Goal: Task Accomplishment & Management: Use online tool/utility

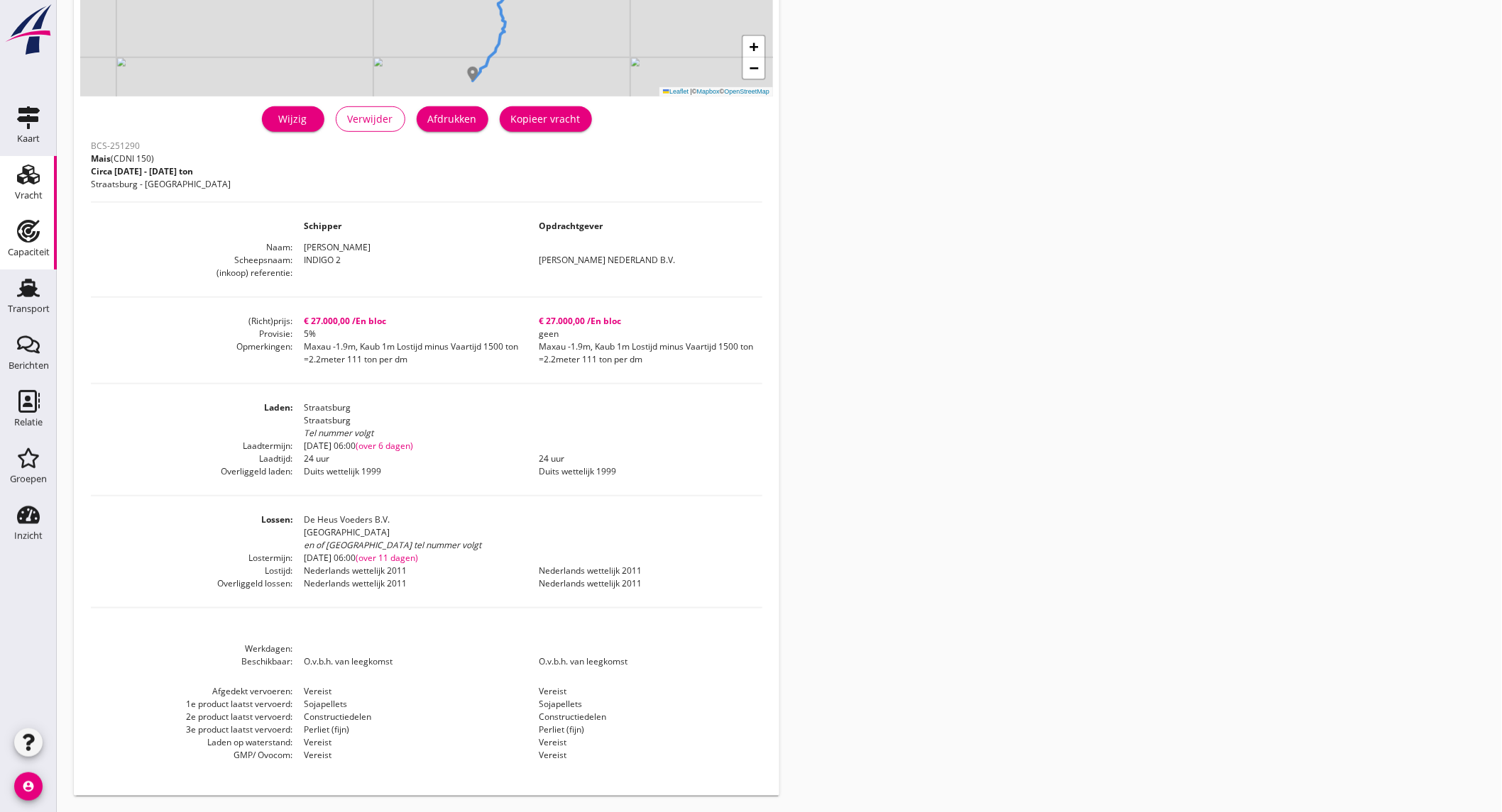
click at [36, 246] on div "Capaciteit" at bounding box center [28, 252] width 42 height 20
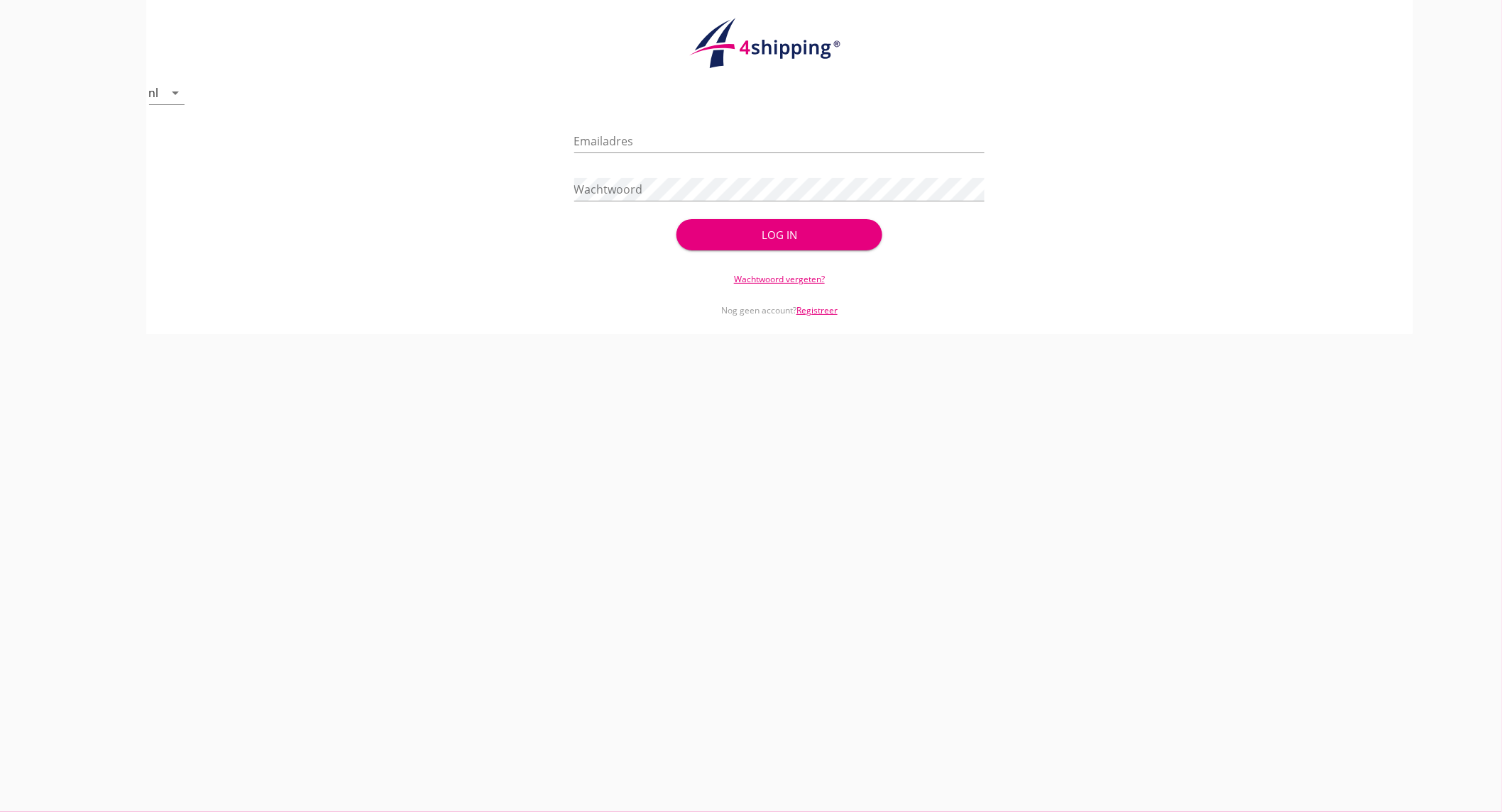
type input "[EMAIL_ADDRESS][DOMAIN_NAME]"
click at [824, 234] on div "Log in" at bounding box center [779, 235] width 160 height 17
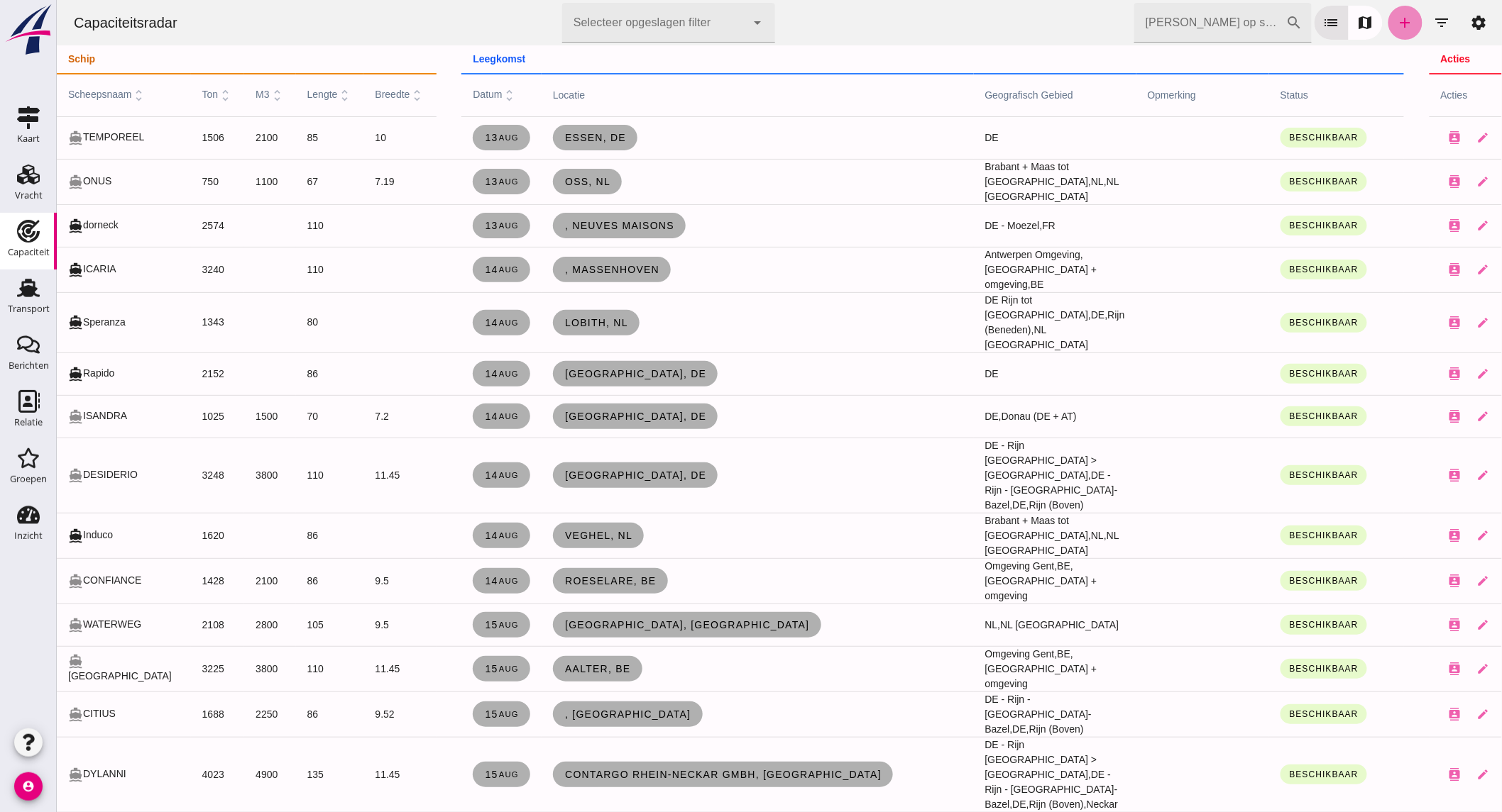
drag, startPoint x: 1391, startPoint y: 17, endPoint x: 59, endPoint y: 43, distance: 1332.3
click at [1396, 17] on icon "add" at bounding box center [1404, 23] width 17 height 17
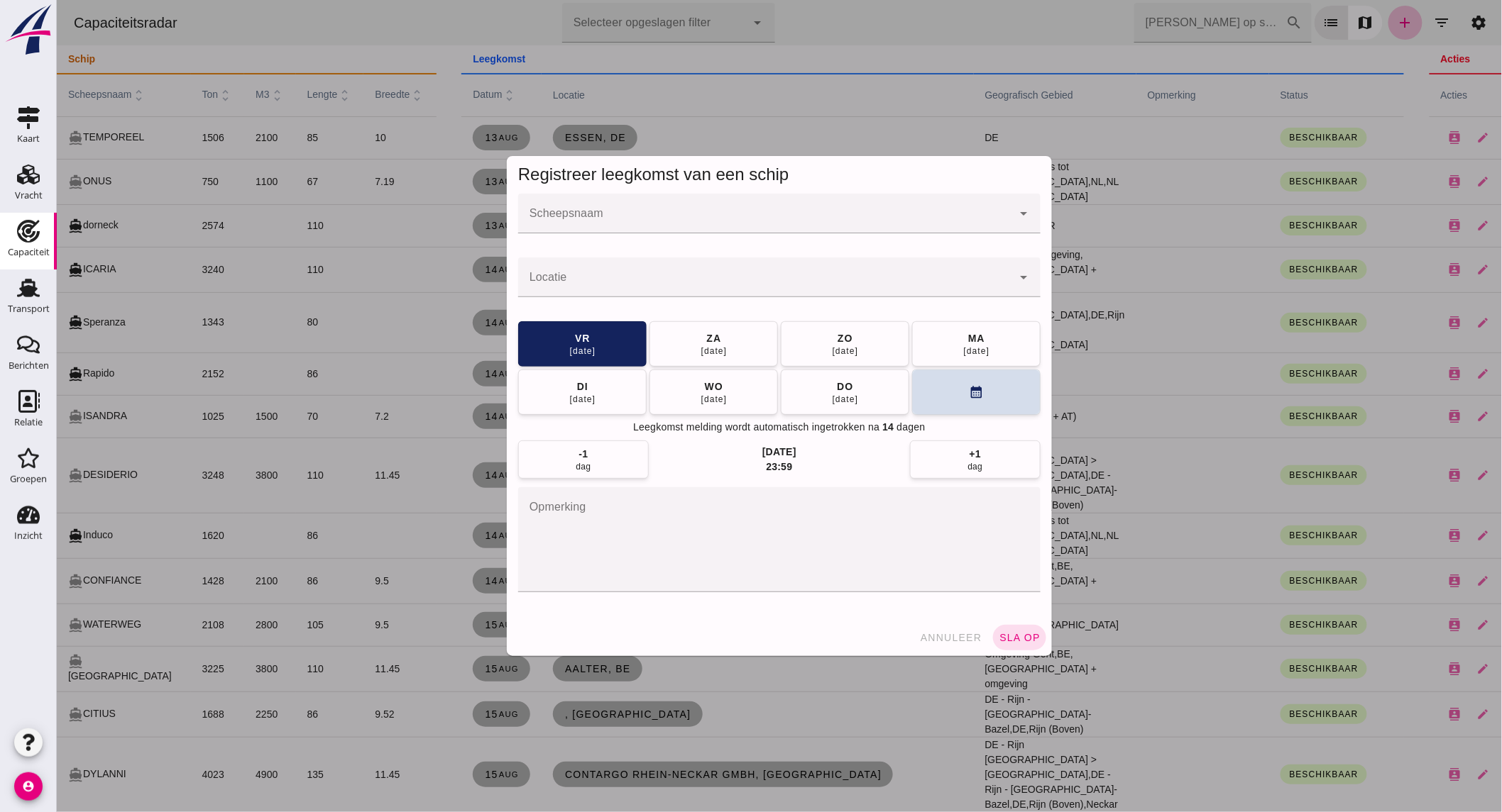
click input "Scheepsnaam"
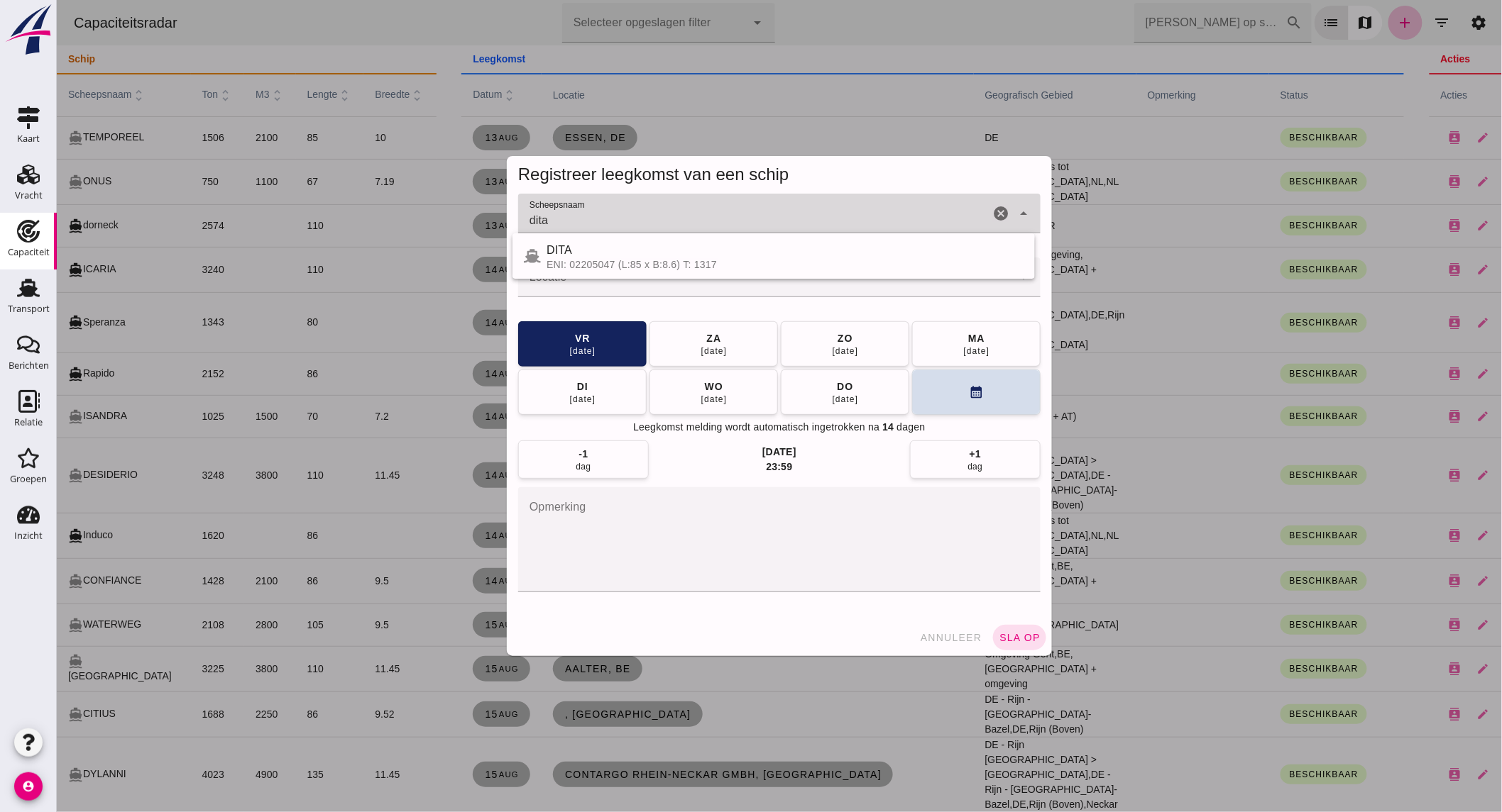
click at [729, 260] on div "ENI: 02205047 (L:85 x B:8.6) T: 1317" at bounding box center [784, 265] width 477 height 11
type input "DITA"
click input "Locatie"
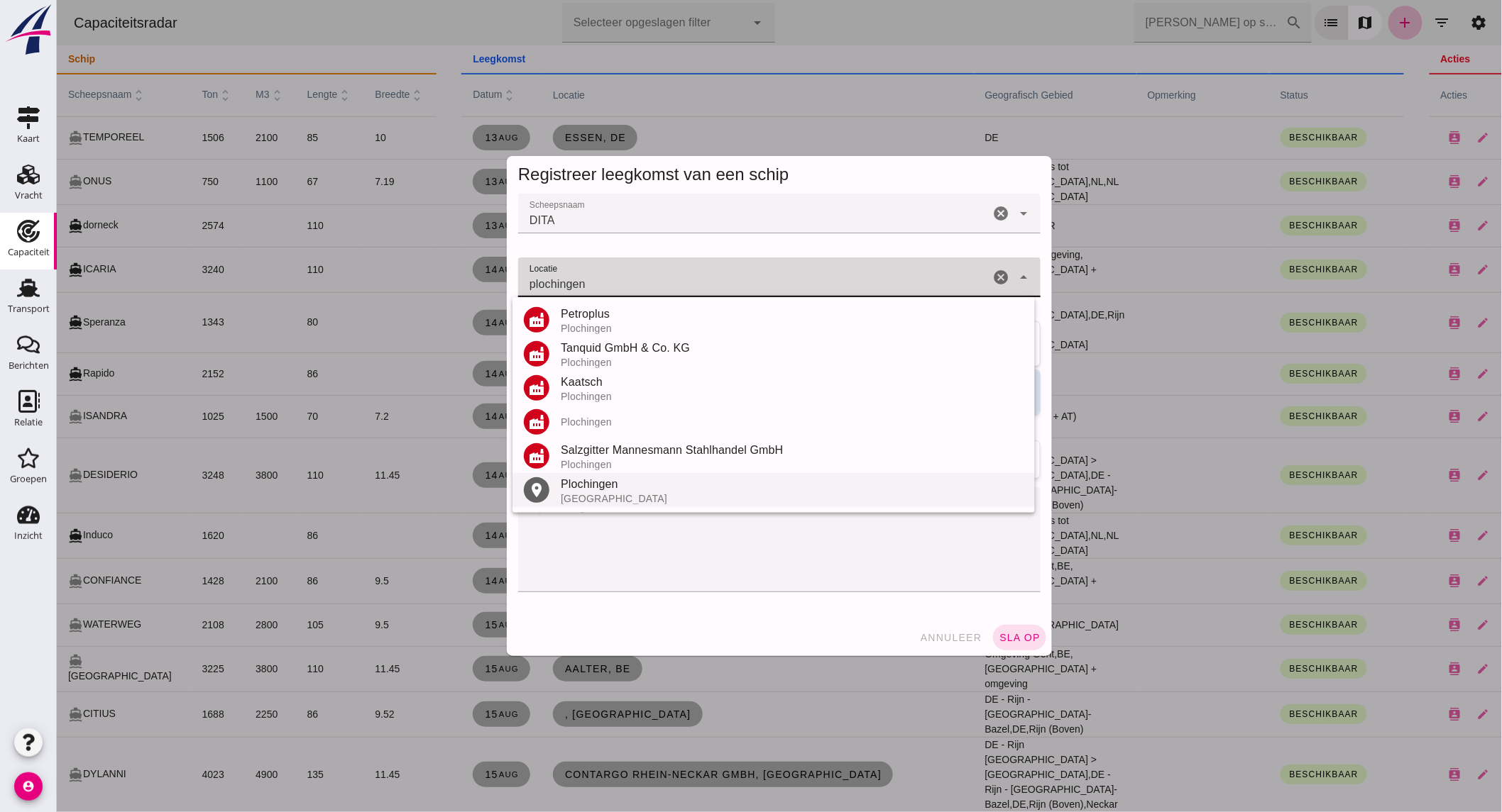
click at [630, 494] on div "[GEOGRAPHIC_DATA]" at bounding box center [791, 498] width 463 height 11
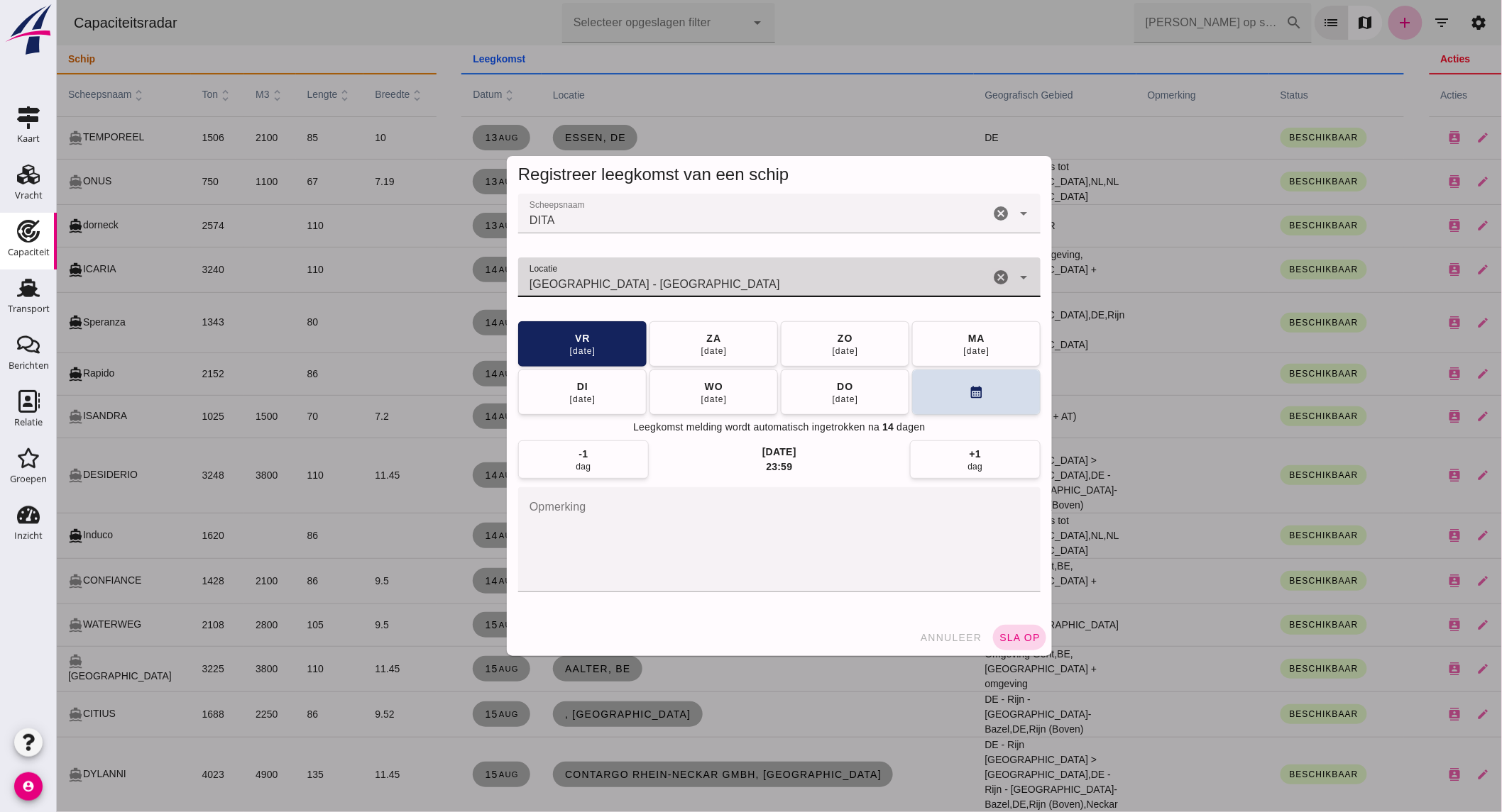
type input "[GEOGRAPHIC_DATA] - [GEOGRAPHIC_DATA]"
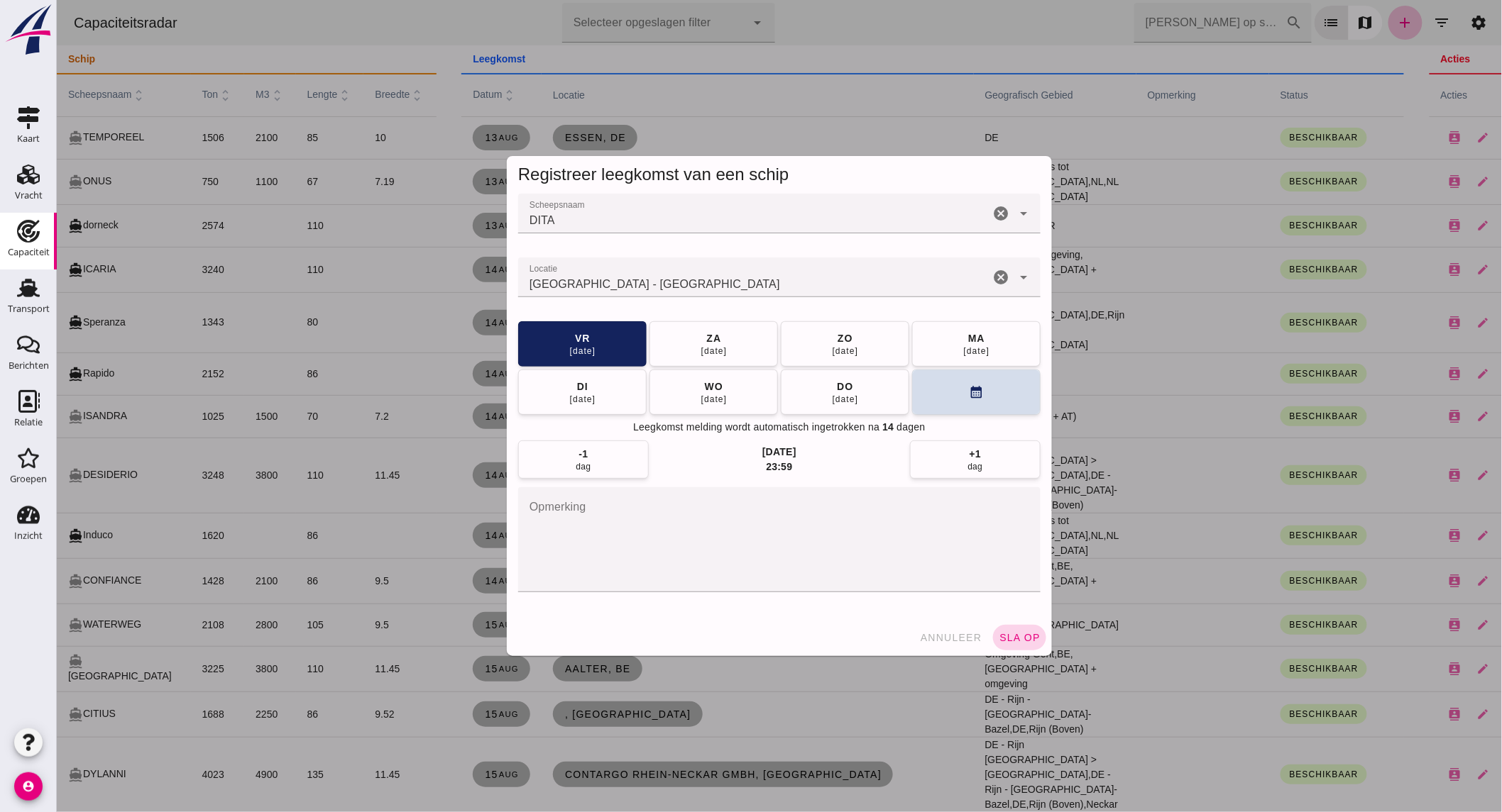
click span "sla op"
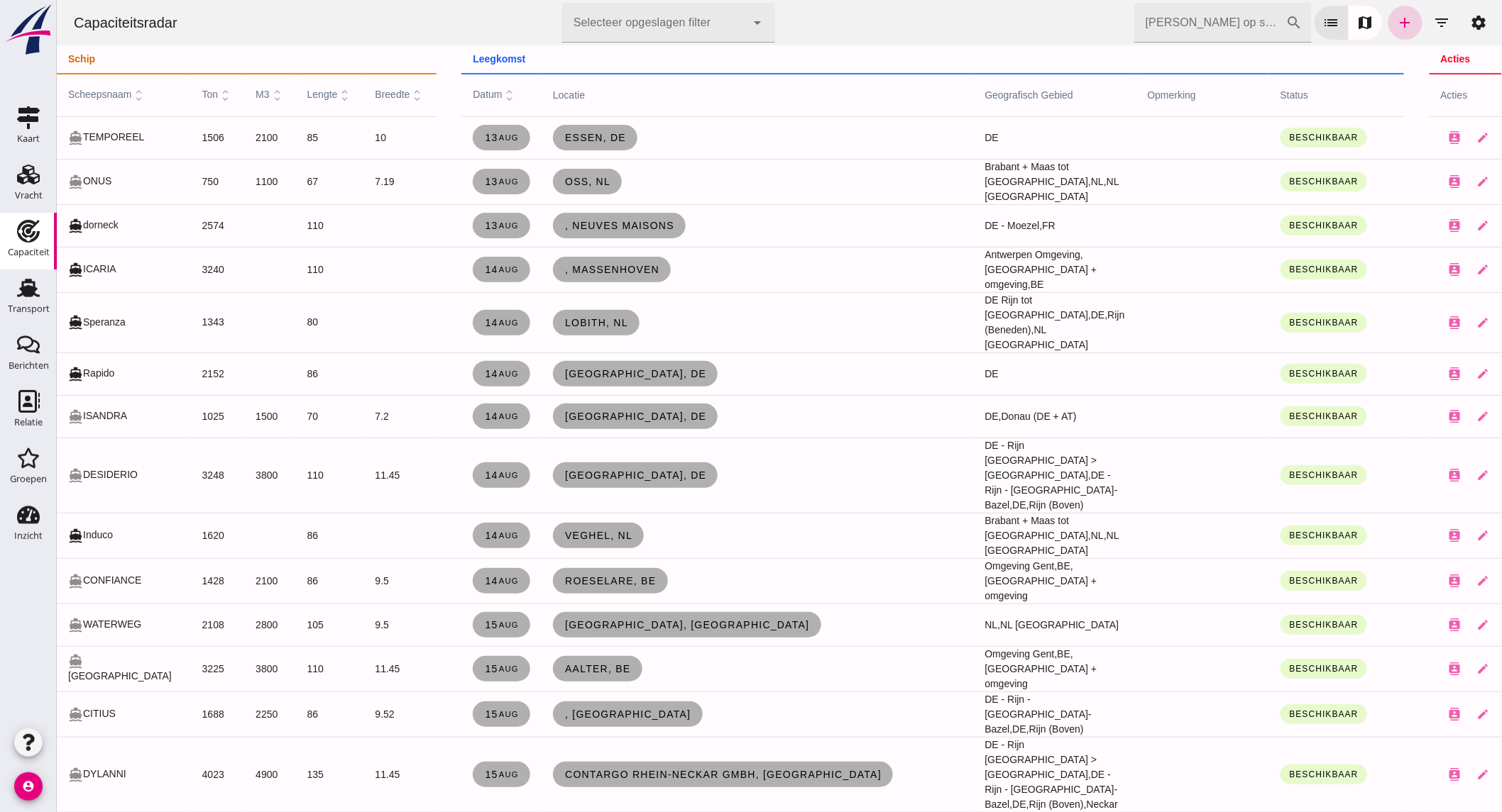
click at [1396, 18] on icon "add" at bounding box center [1404, 23] width 17 height 17
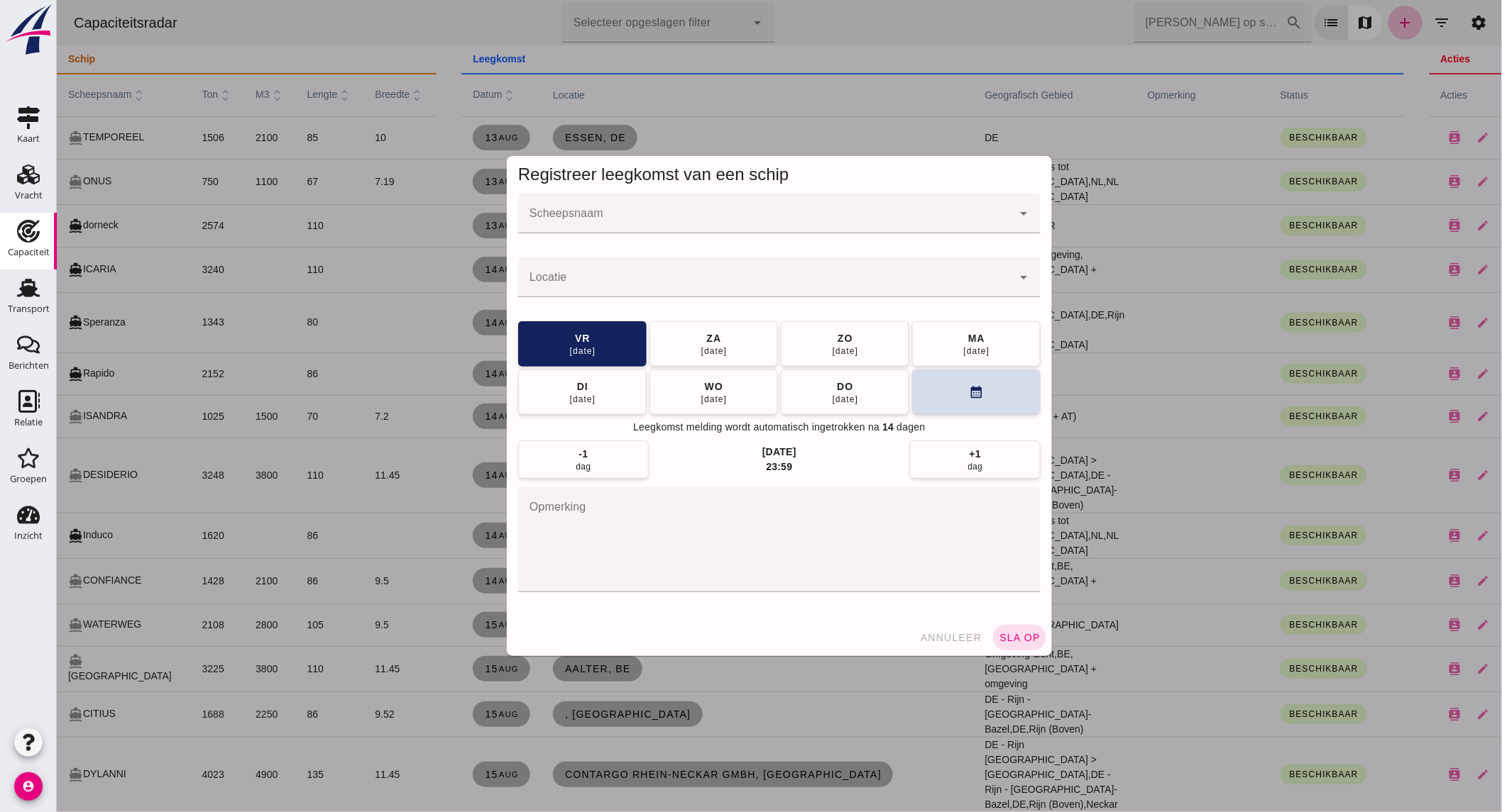
click input "Scheepsnaam"
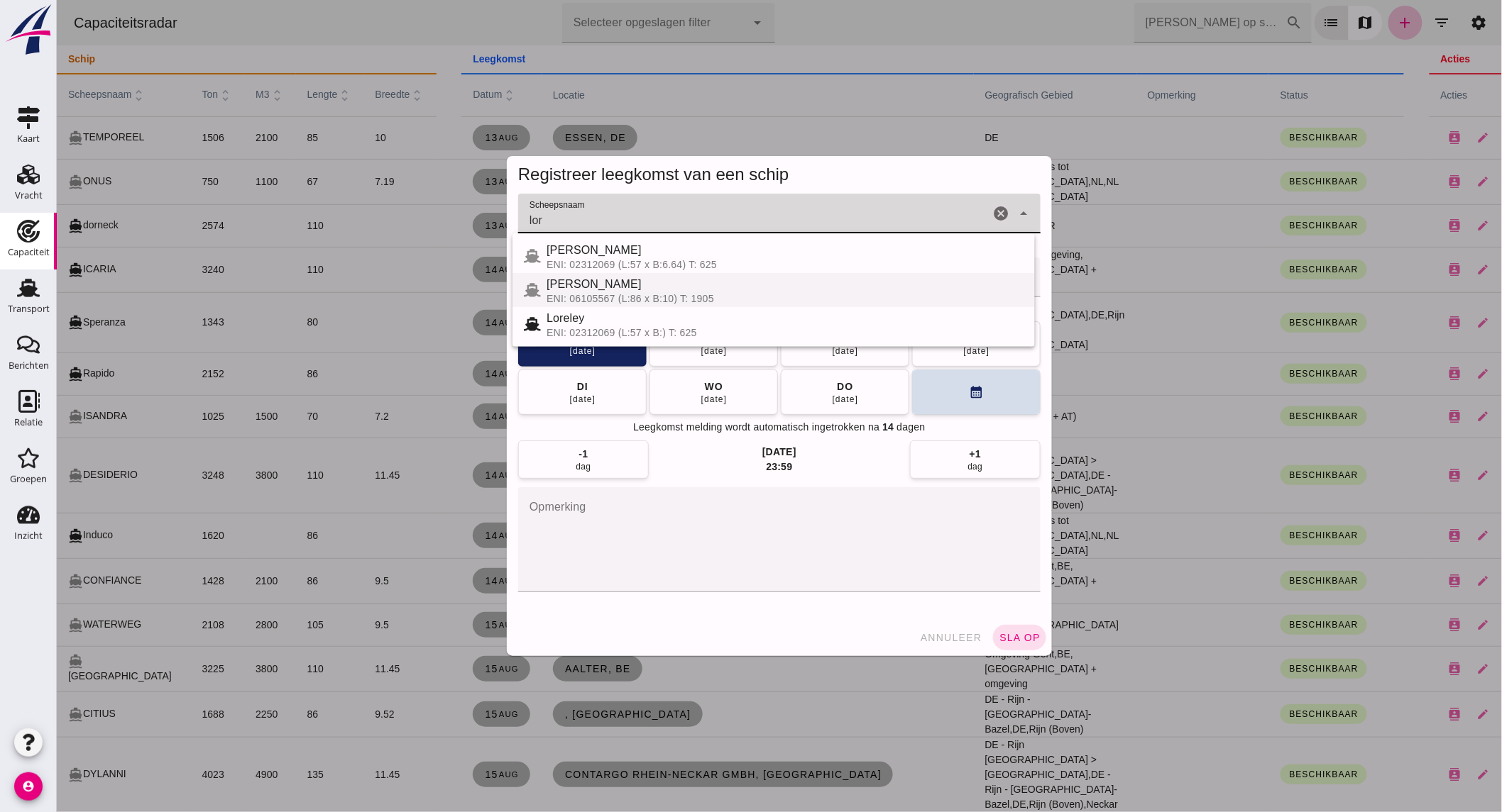
click at [646, 282] on div "[PERSON_NAME]" at bounding box center [784, 284] width 477 height 17
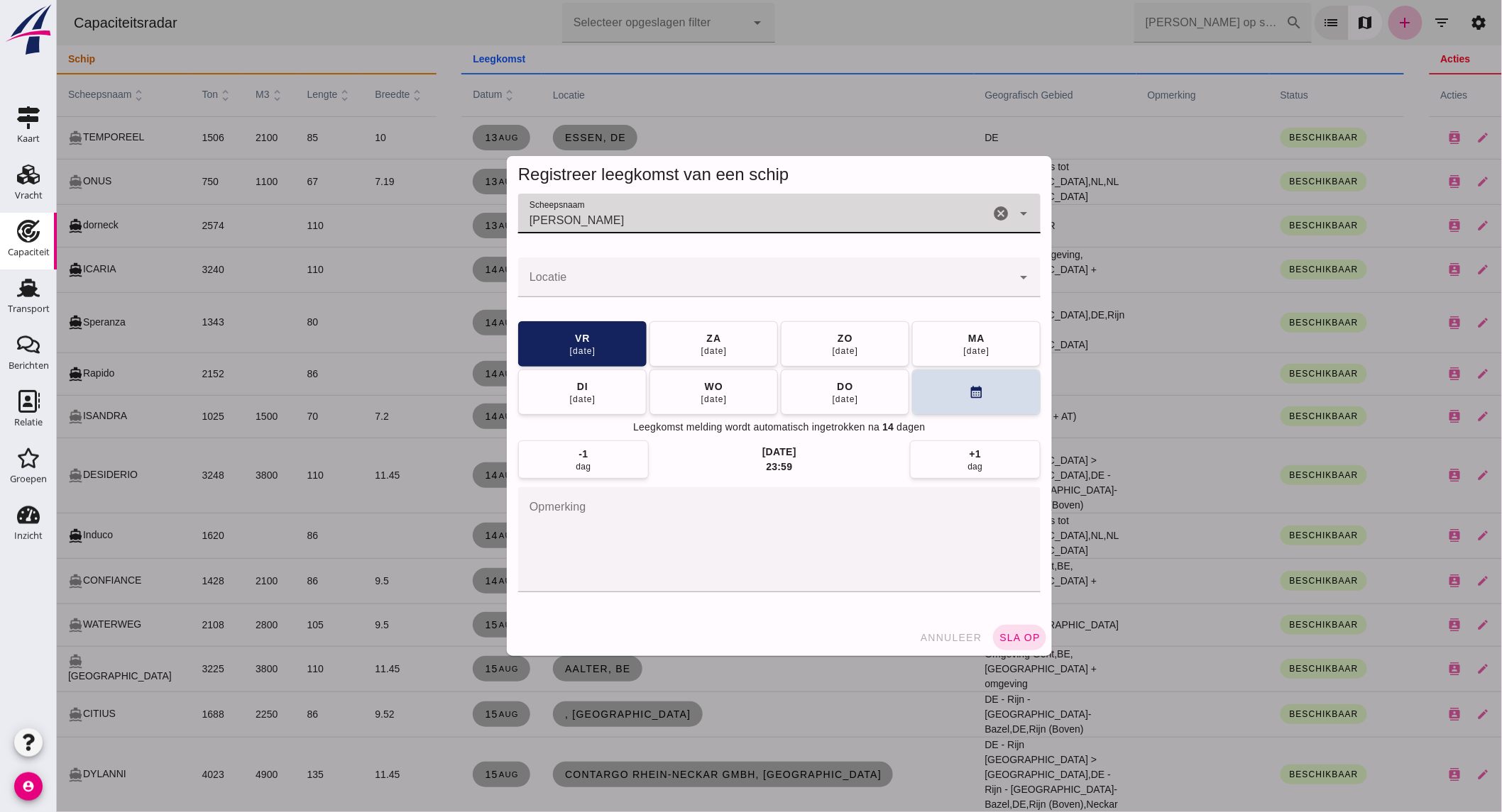
type input "[PERSON_NAME]"
click input "Locatie"
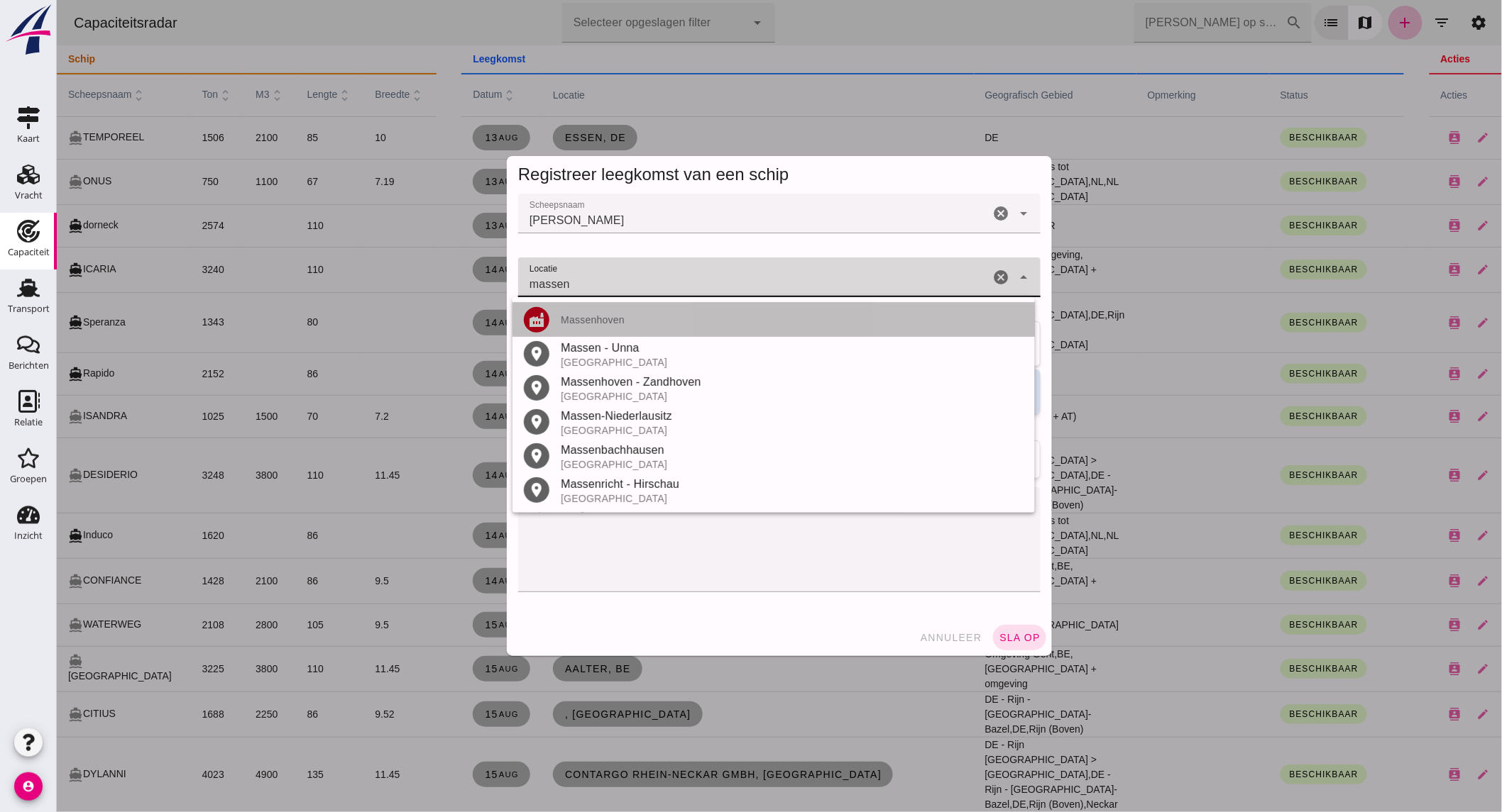
click at [687, 473] on div "factory Massenhoven" at bounding box center [773, 490] width 523 height 34
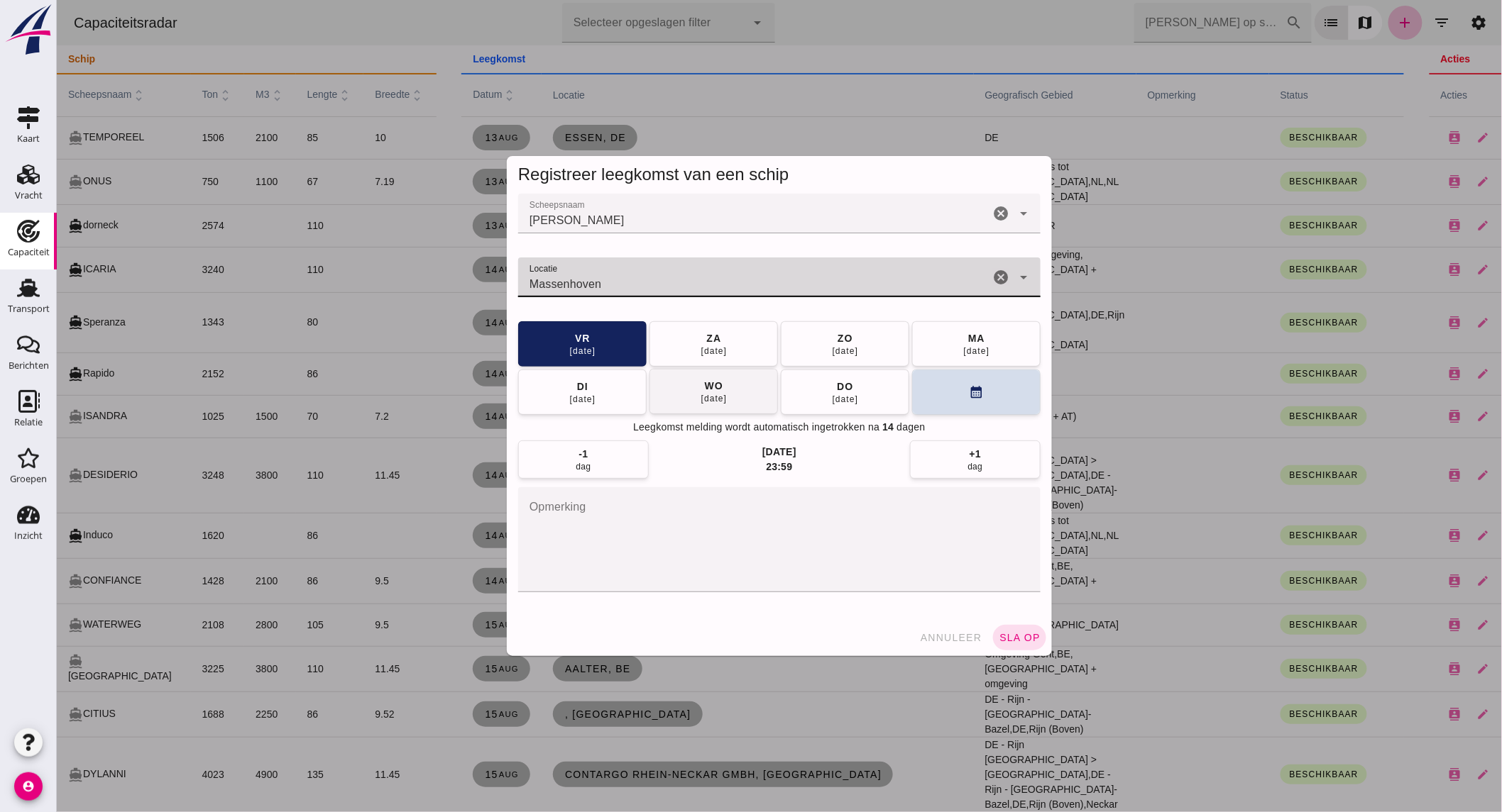
type input "Massenhoven"
click div "[DATE]"
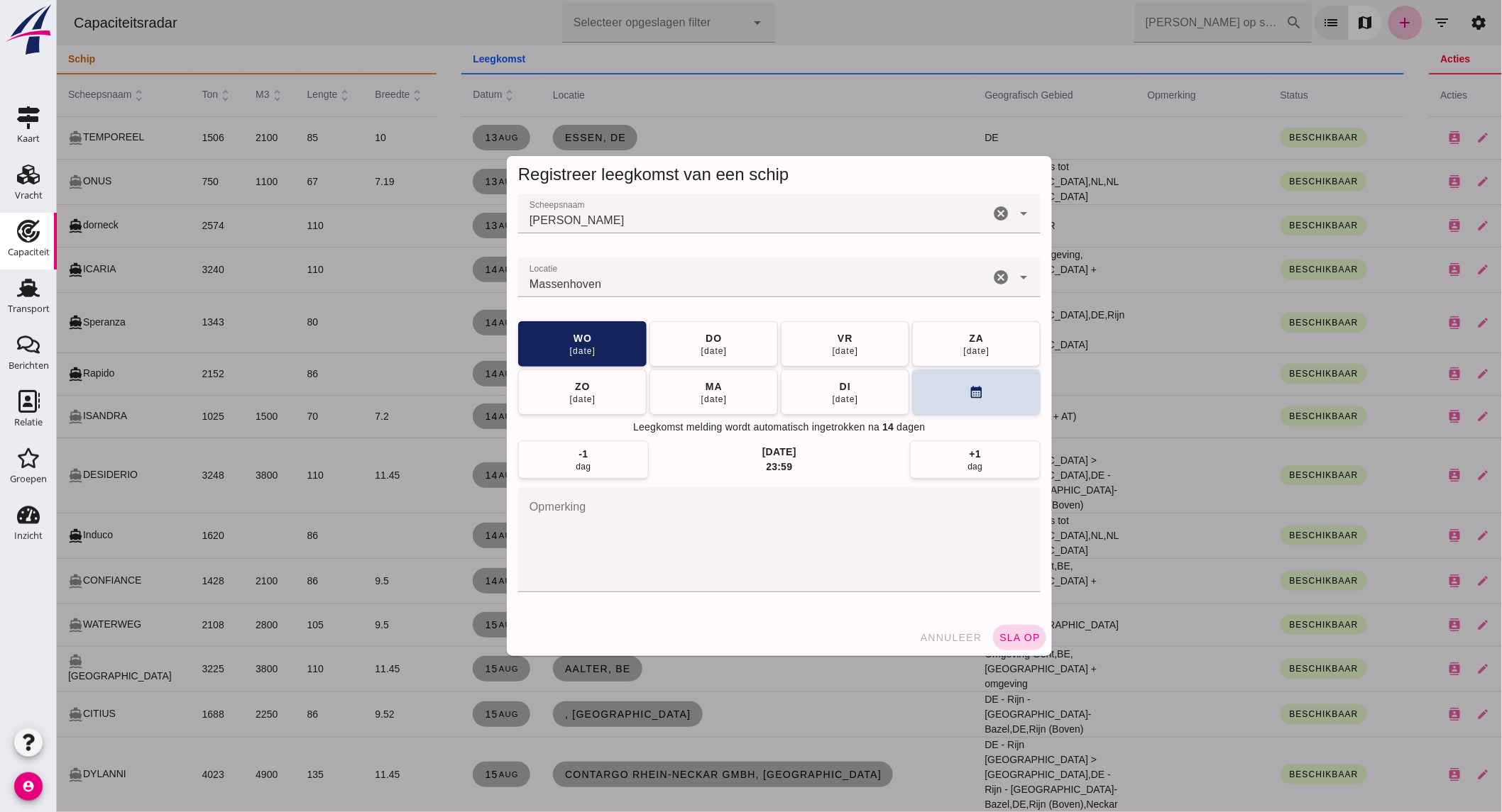
click span "sla op"
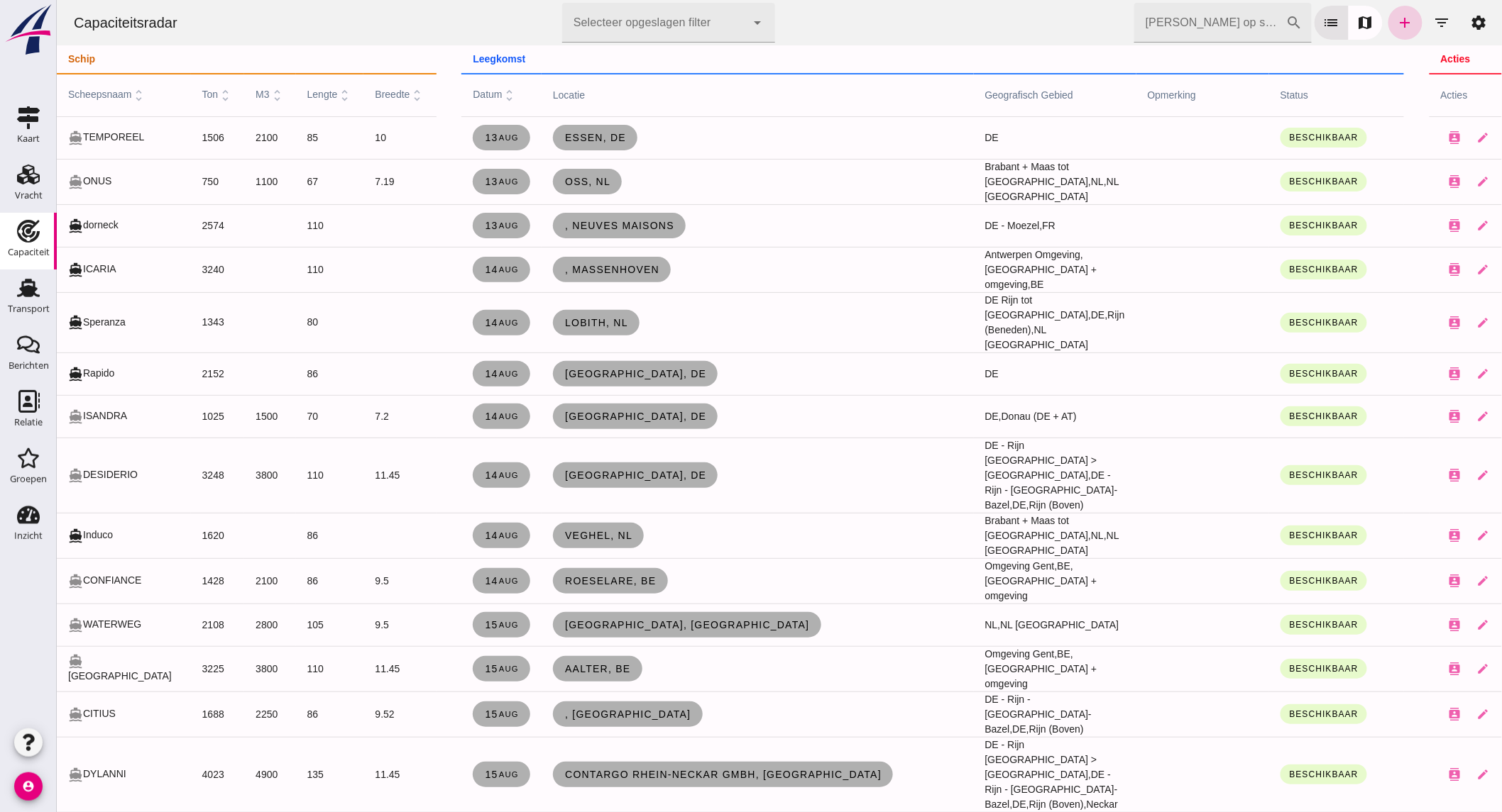
click at [1396, 26] on icon "add" at bounding box center [1404, 23] width 17 height 17
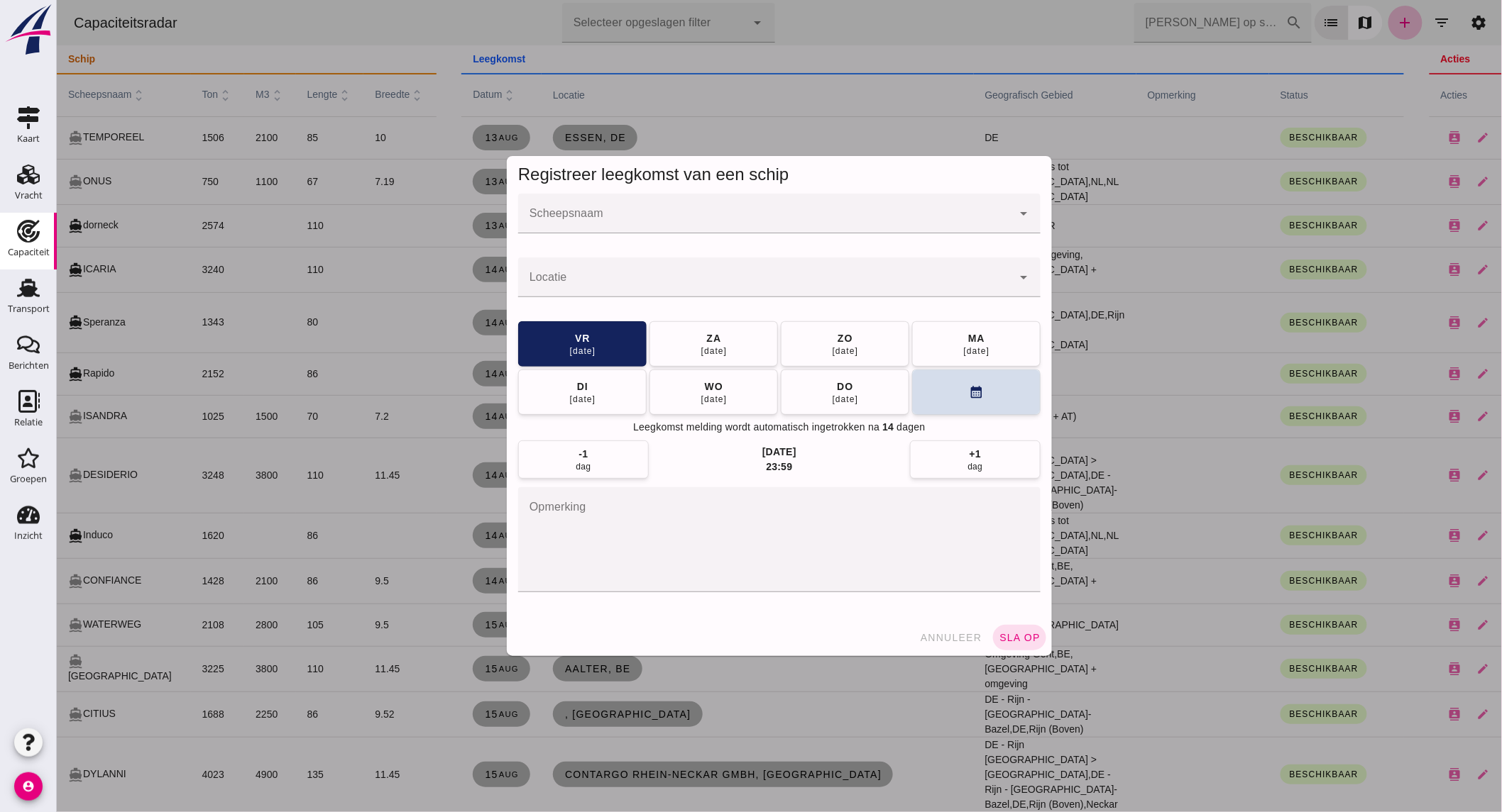
click div
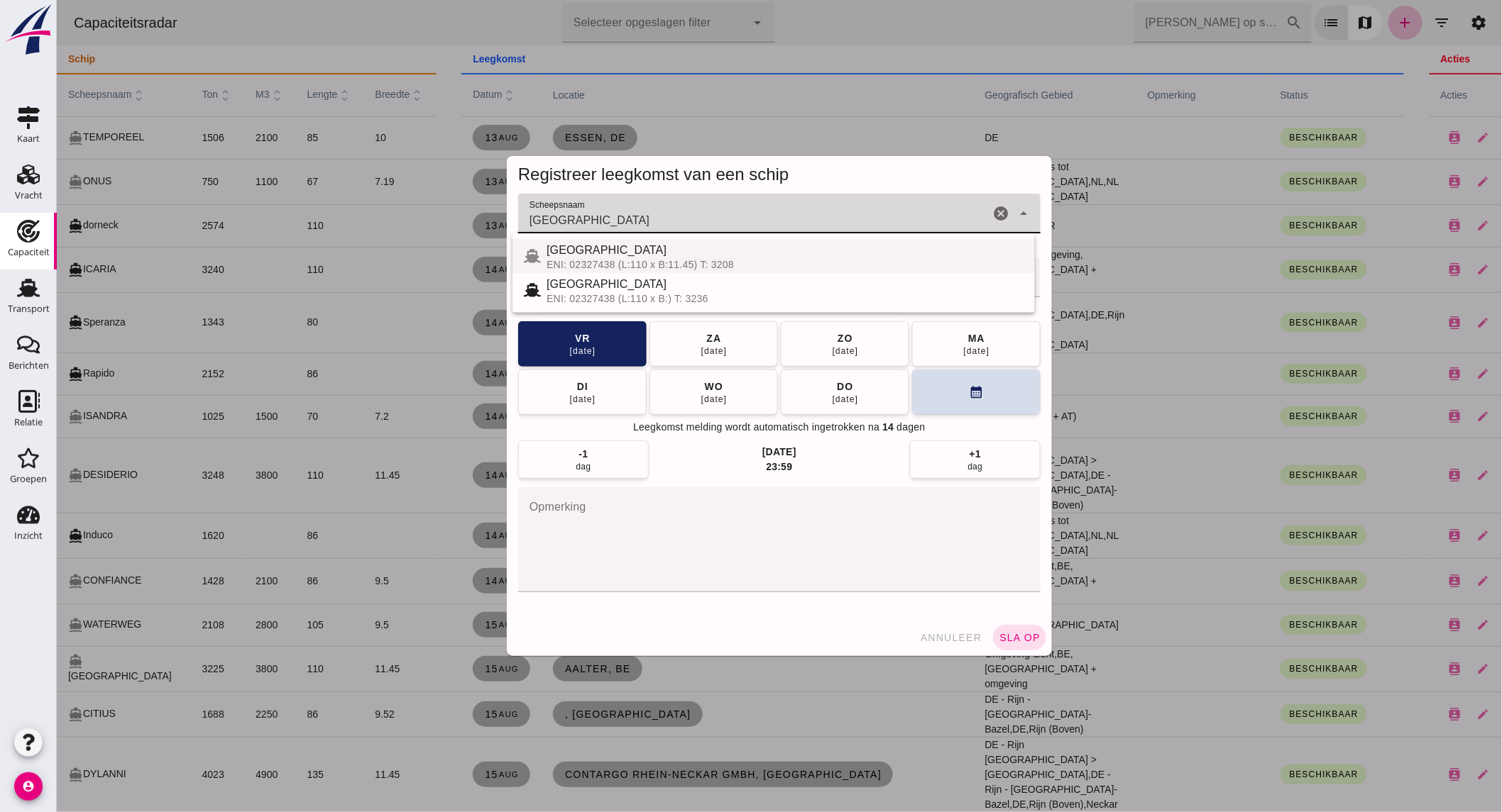
click at [608, 251] on div "[GEOGRAPHIC_DATA]" at bounding box center [784, 250] width 477 height 17
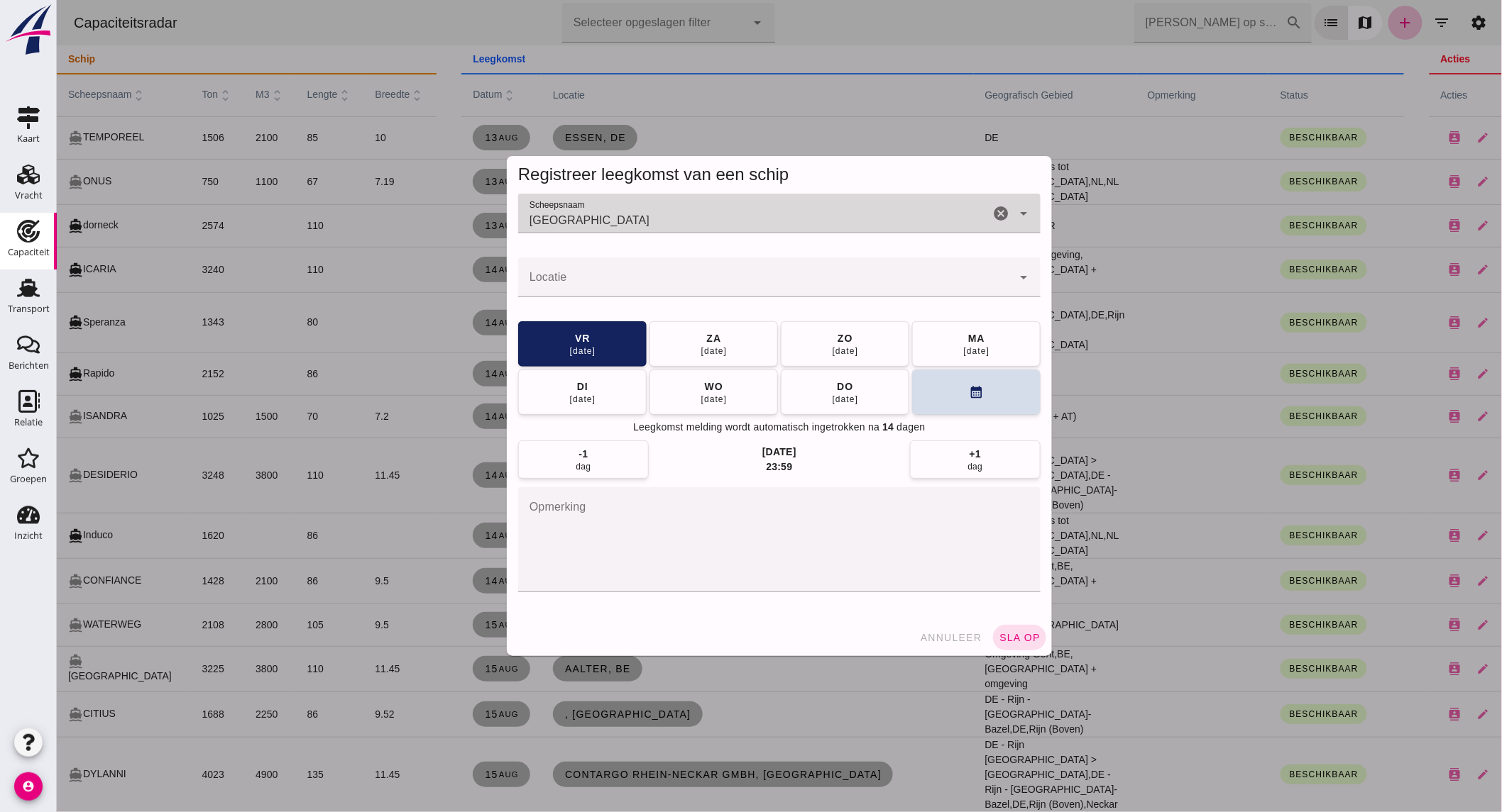
type input "[GEOGRAPHIC_DATA]"
click div
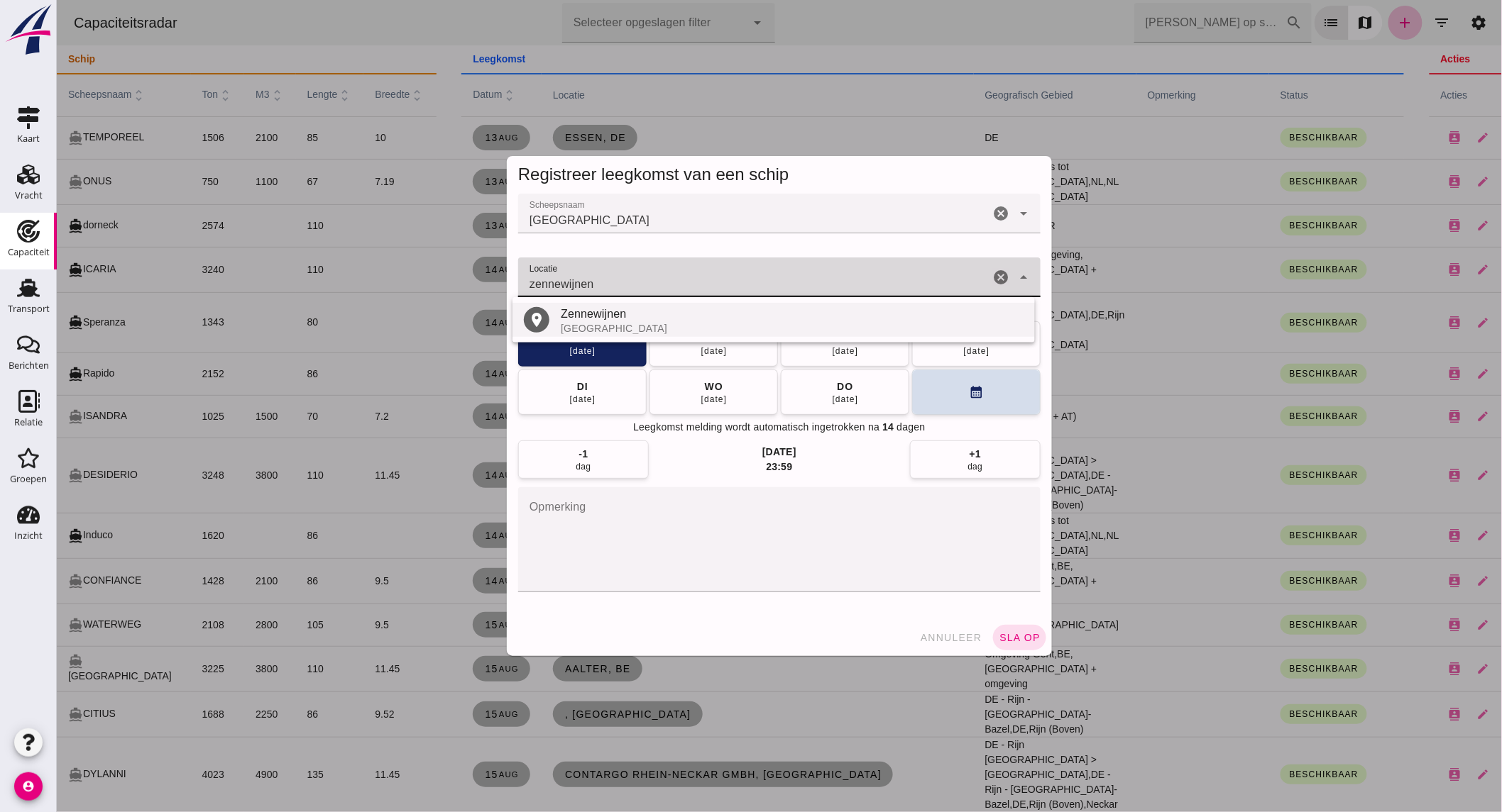
click at [624, 319] on div "Zennewijnen" at bounding box center [791, 314] width 463 height 17
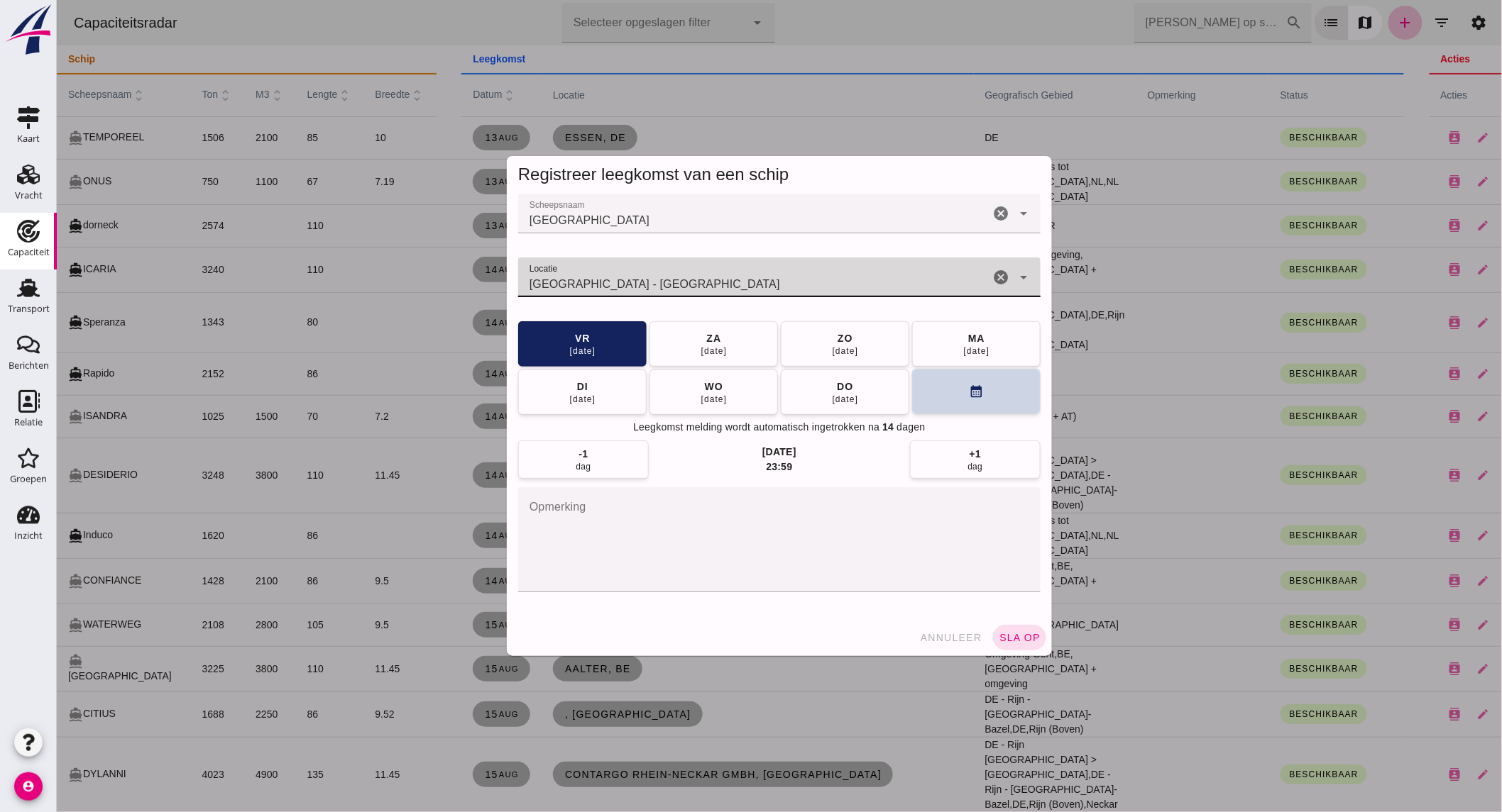
type input "[GEOGRAPHIC_DATA] - [GEOGRAPHIC_DATA]"
click button "calendar_month"
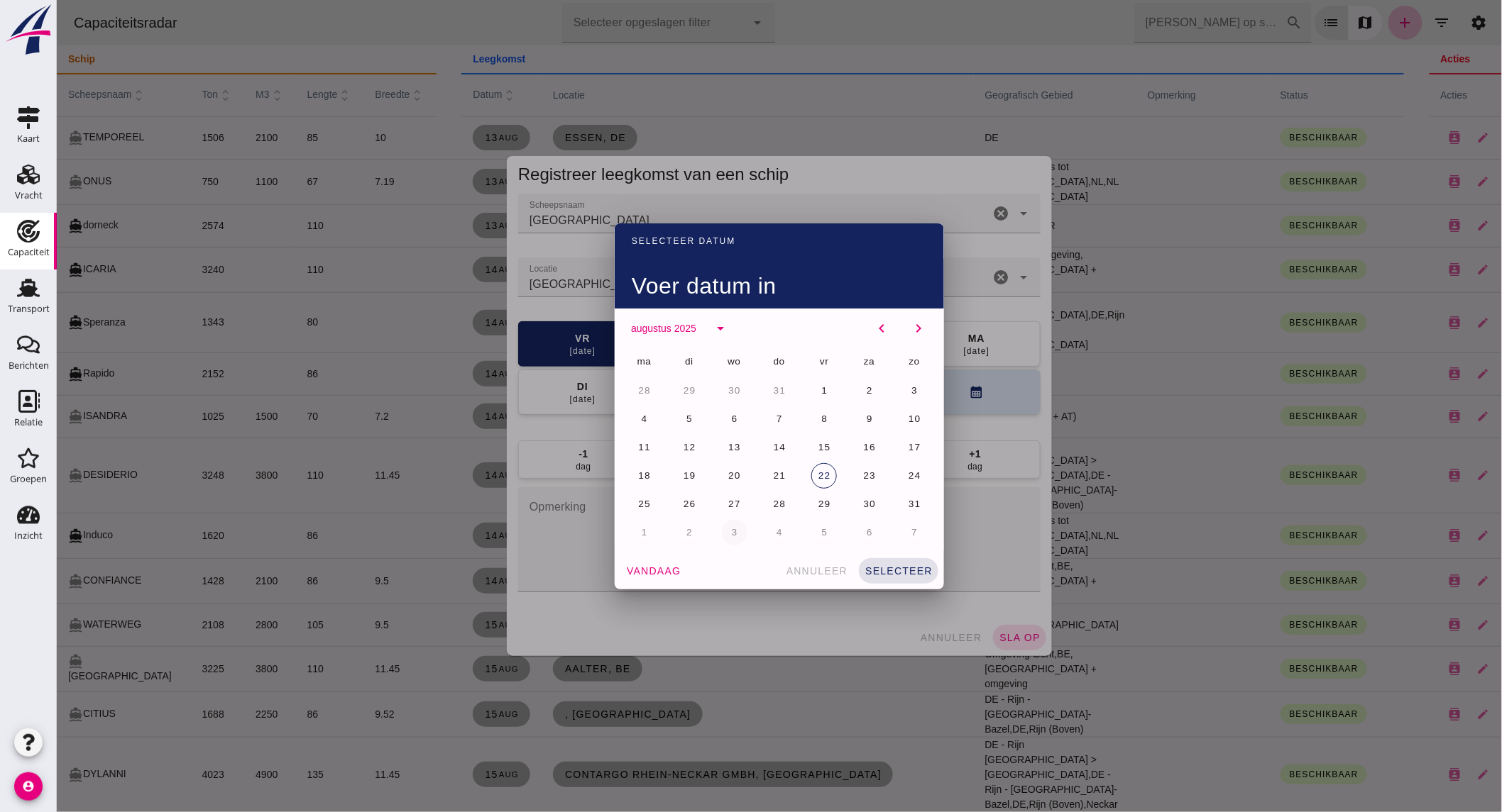
click span "3"
click span "selecteer"
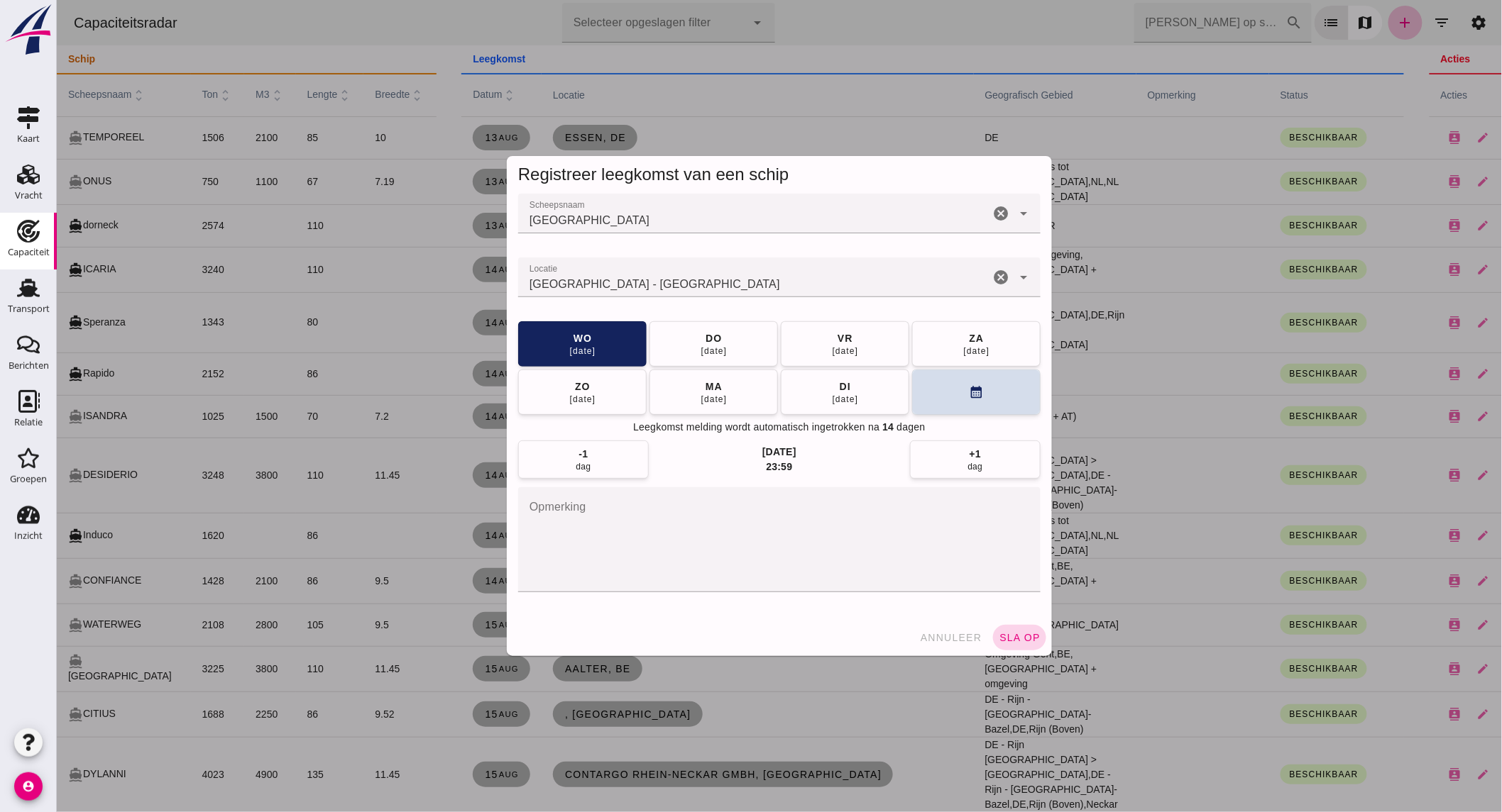
click span "sla op"
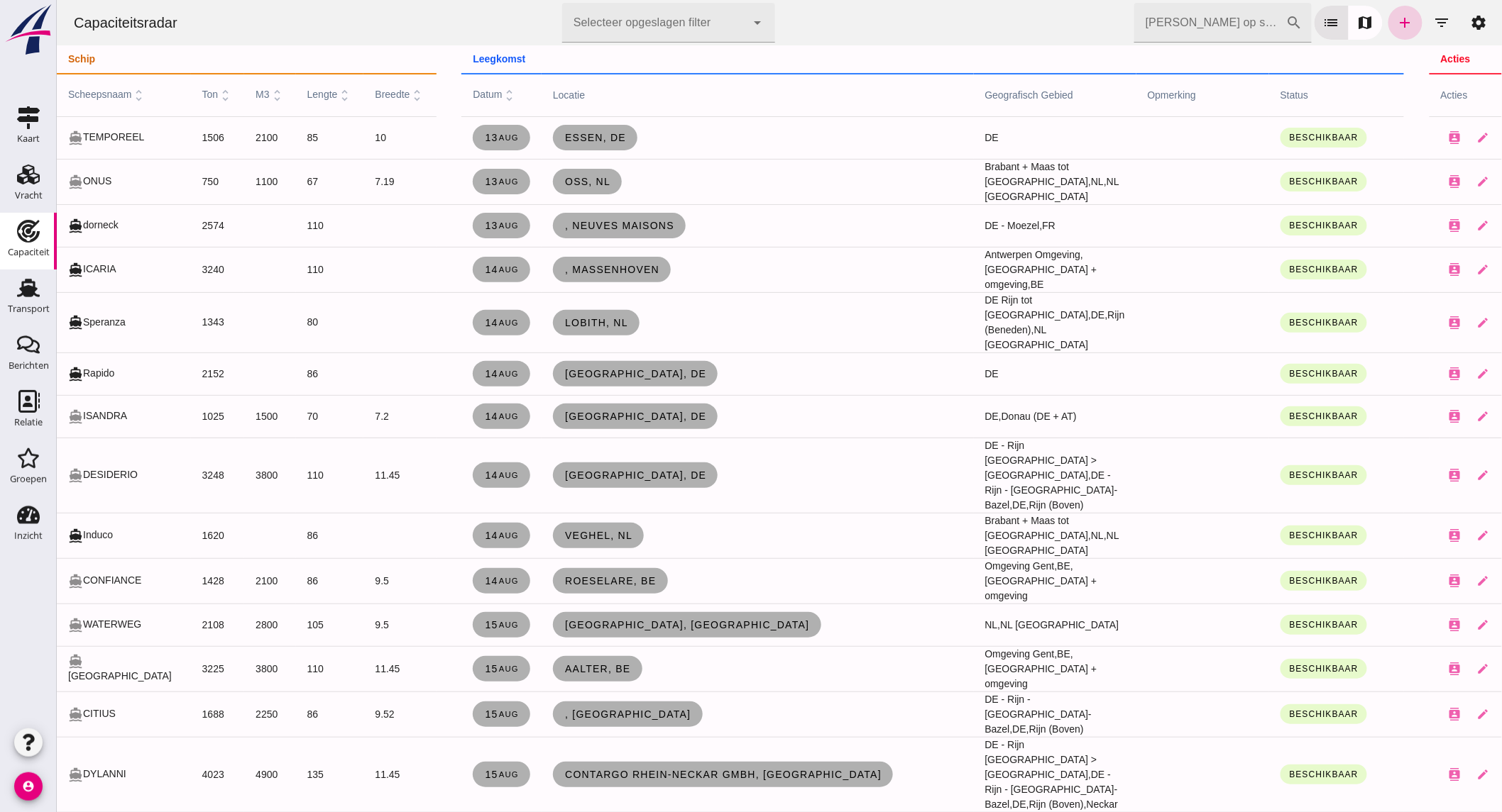
click at [1396, 22] on icon "add" at bounding box center [1404, 23] width 17 height 17
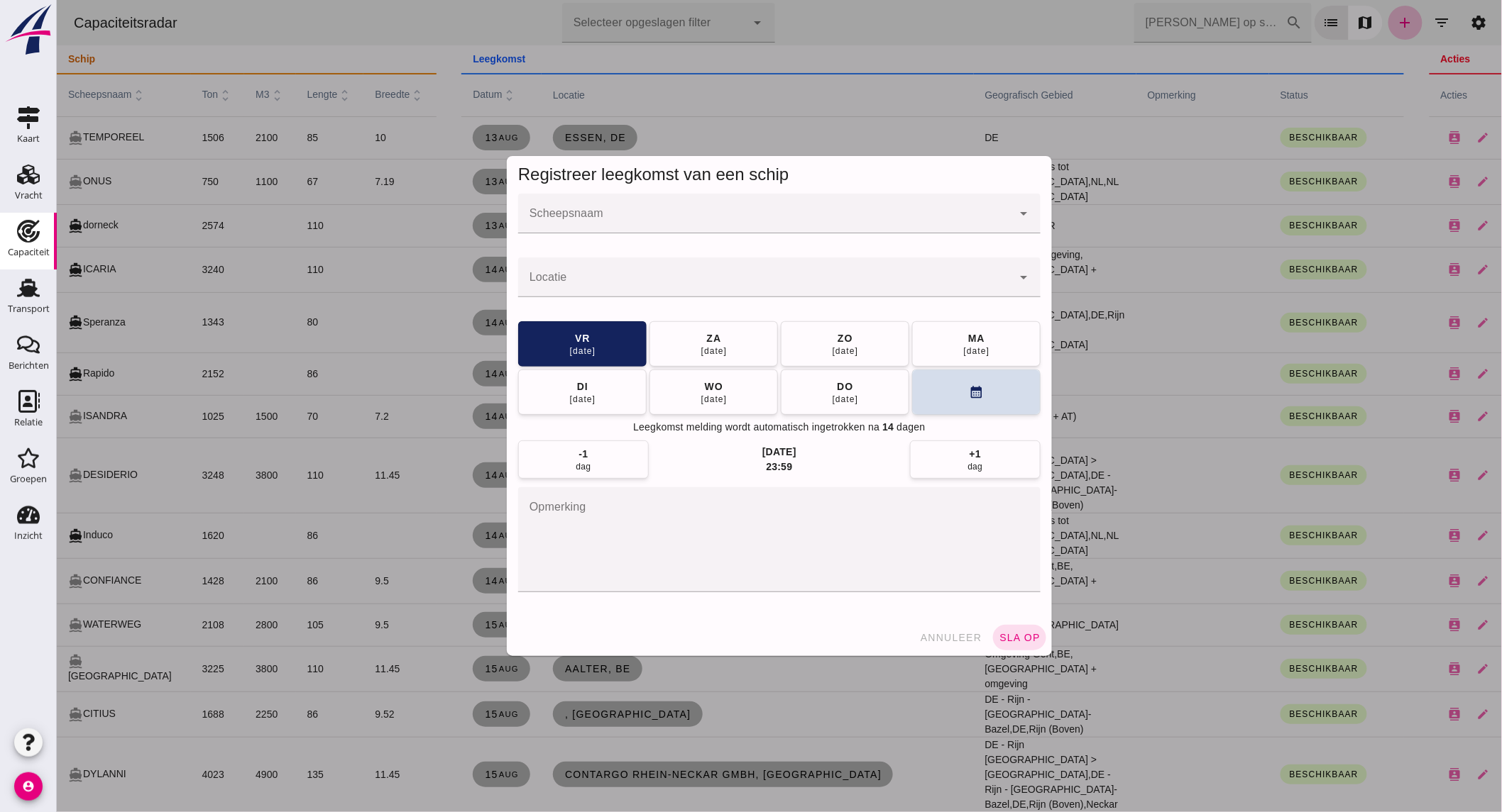
click input "Scheepsnaam"
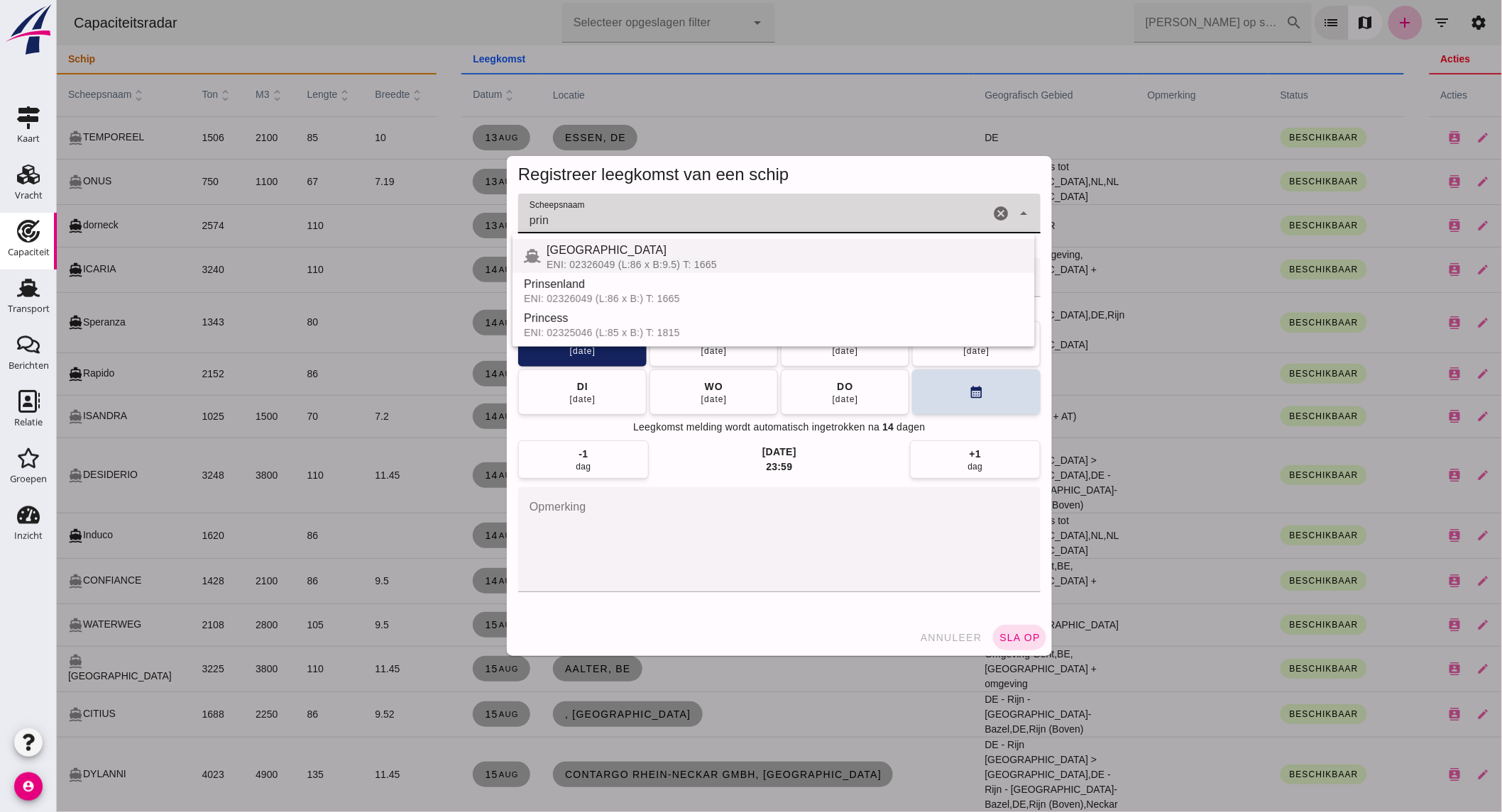
click at [649, 254] on div "[GEOGRAPHIC_DATA]" at bounding box center [784, 250] width 477 height 17
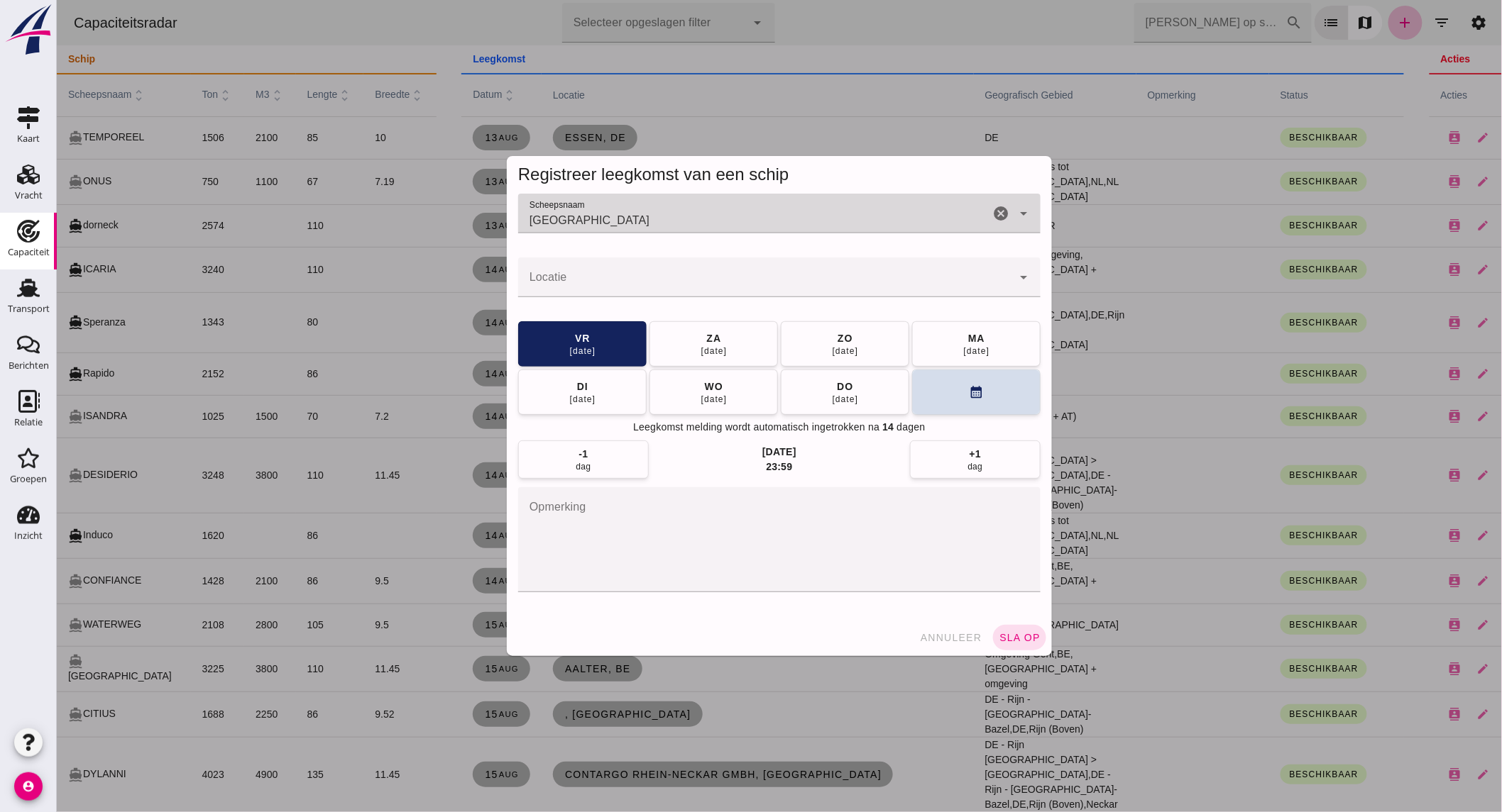
type input "[GEOGRAPHIC_DATA]"
click input "Locatie"
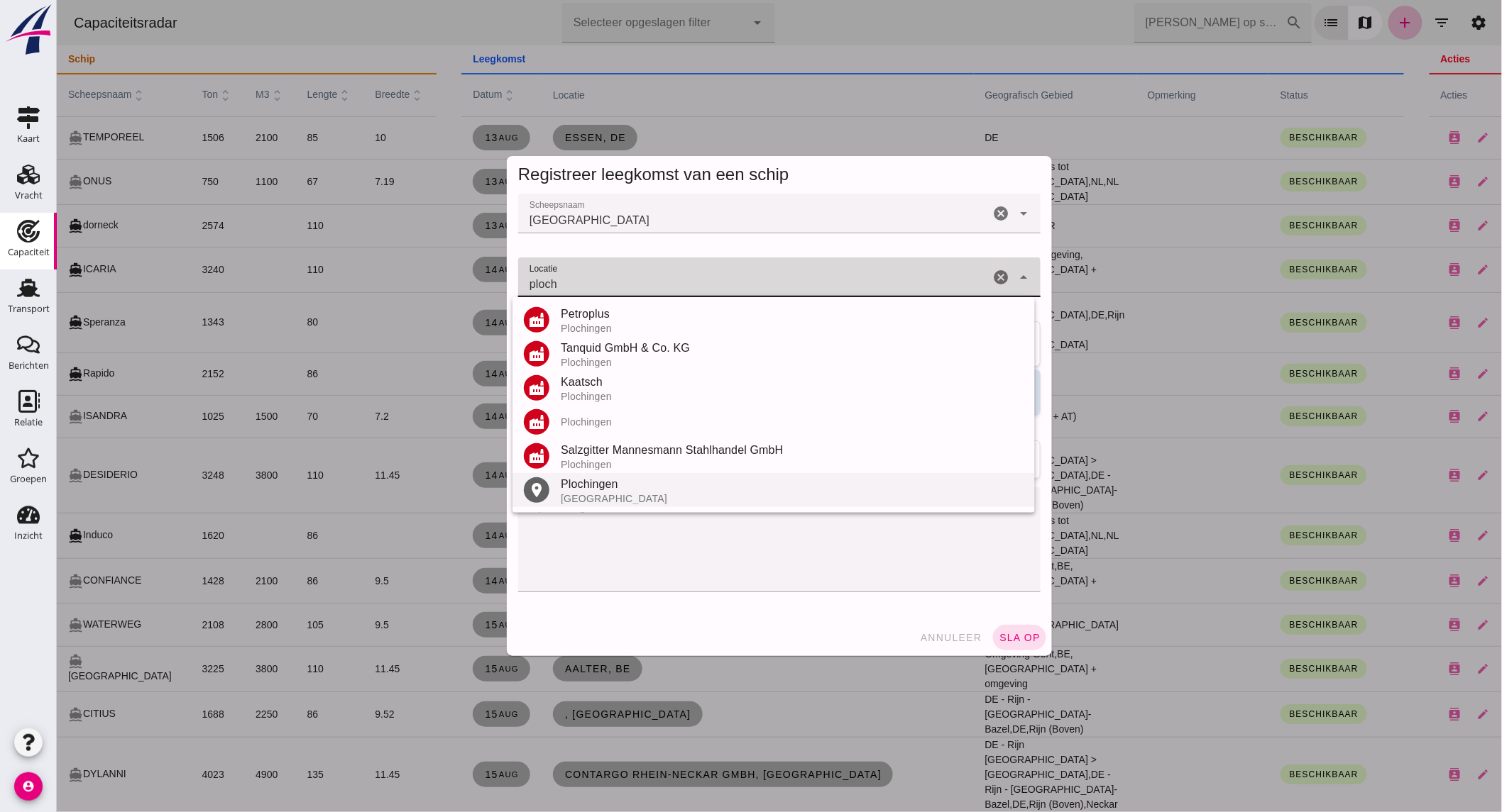
click at [627, 488] on div "Plochingen" at bounding box center [791, 484] width 463 height 17
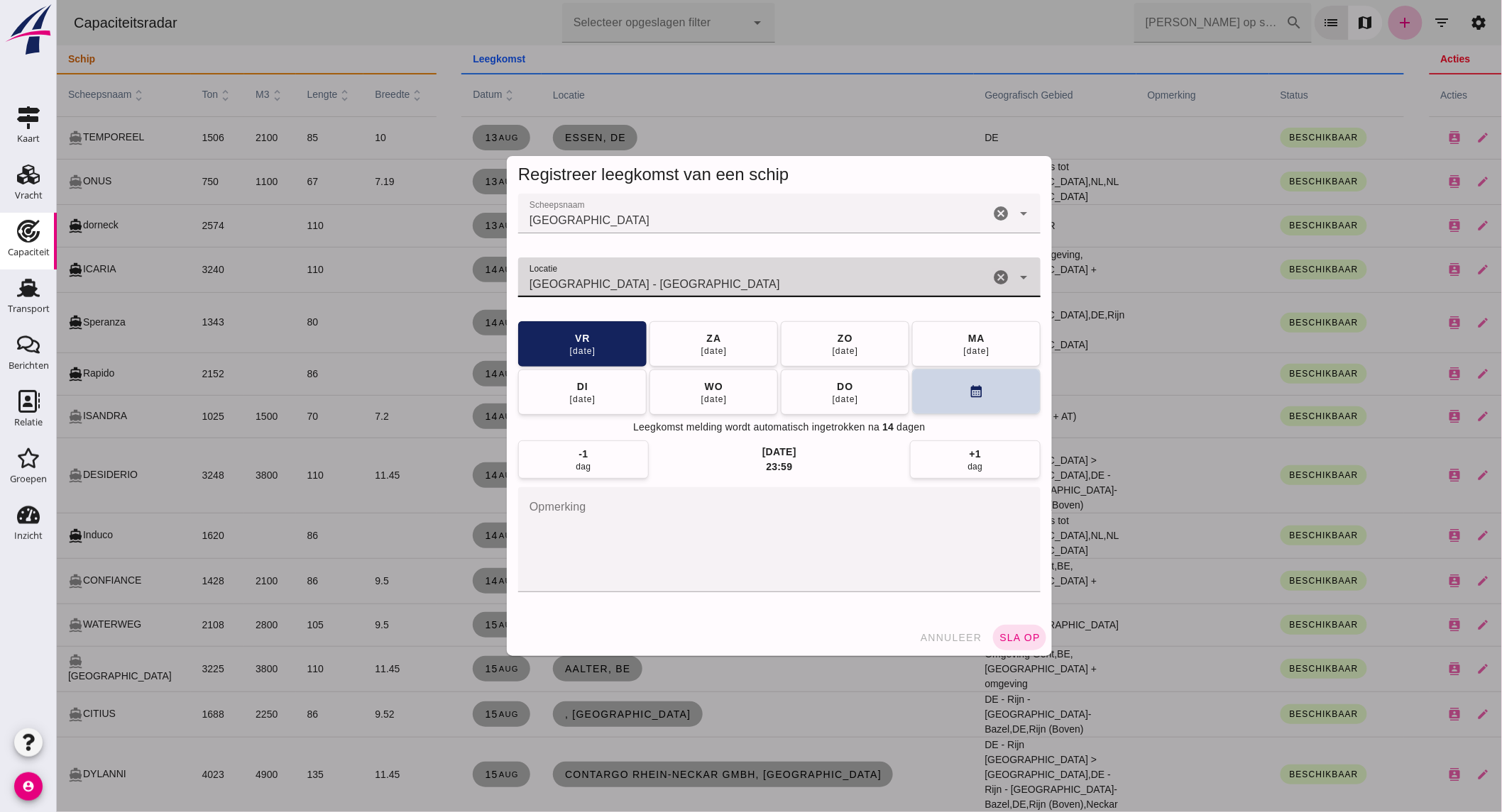
type input "[GEOGRAPHIC_DATA] - [GEOGRAPHIC_DATA]"
click button "calendar_month"
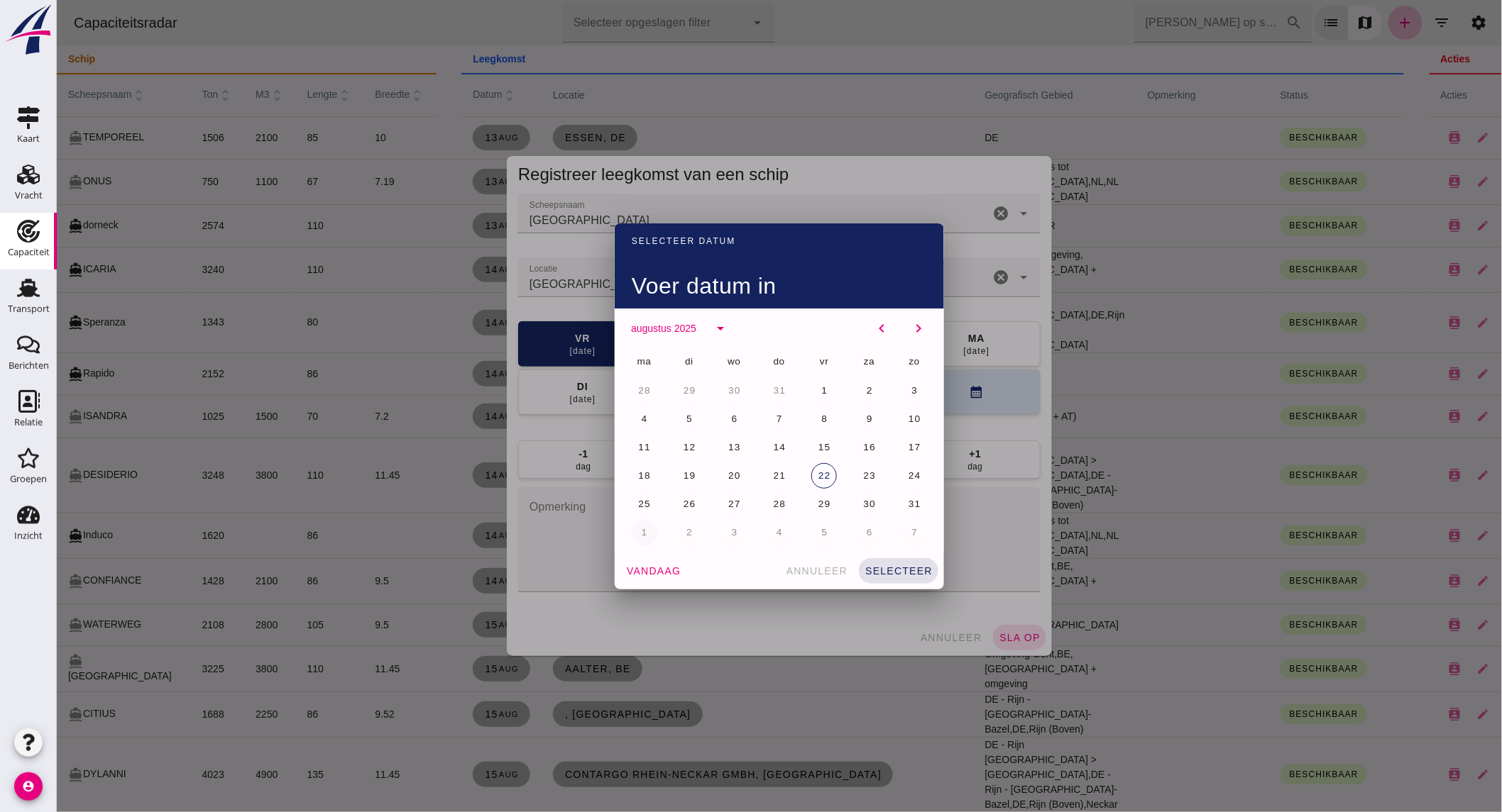
click span "1"
click span "selecteer"
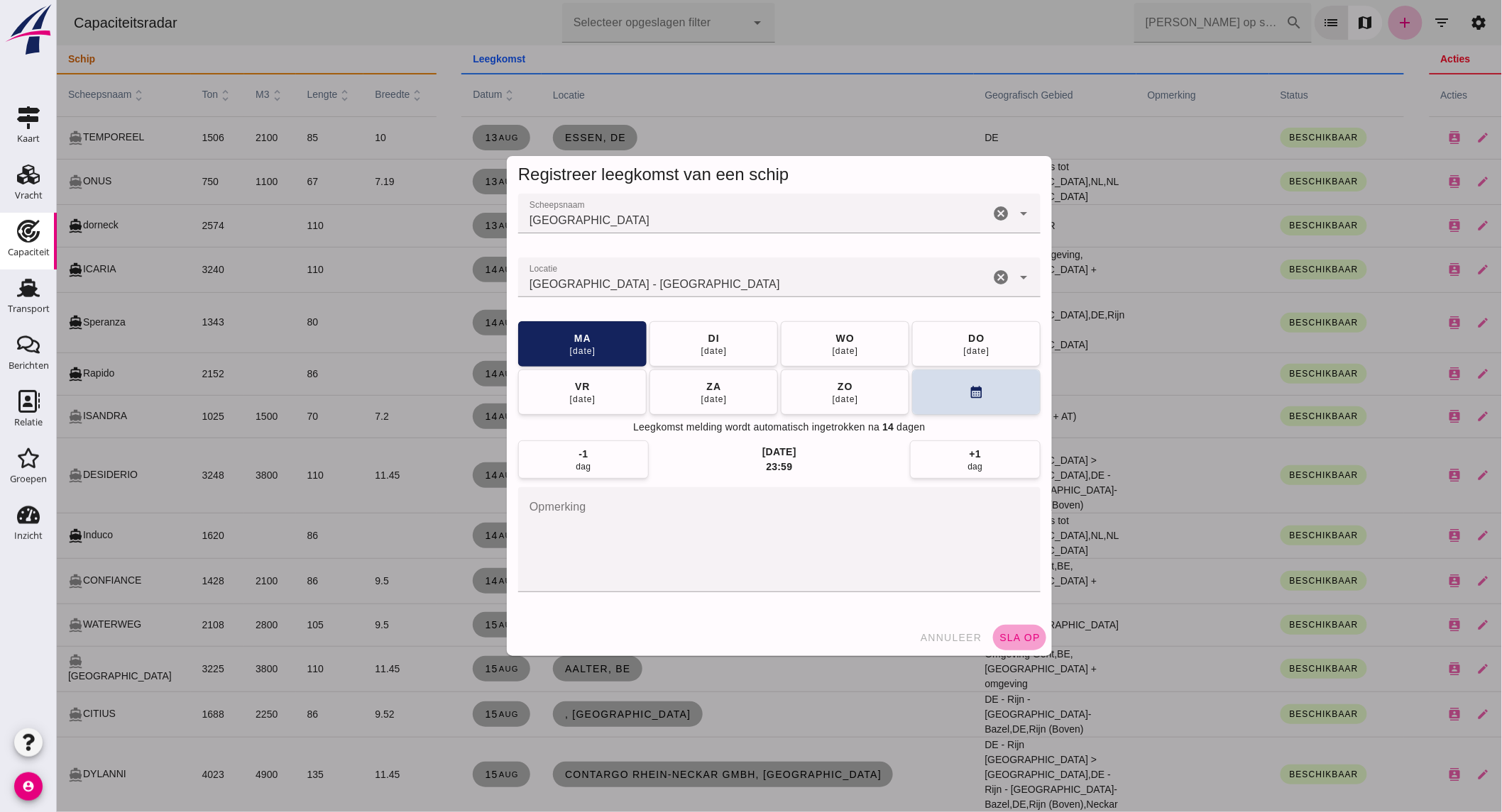
click span "sla op"
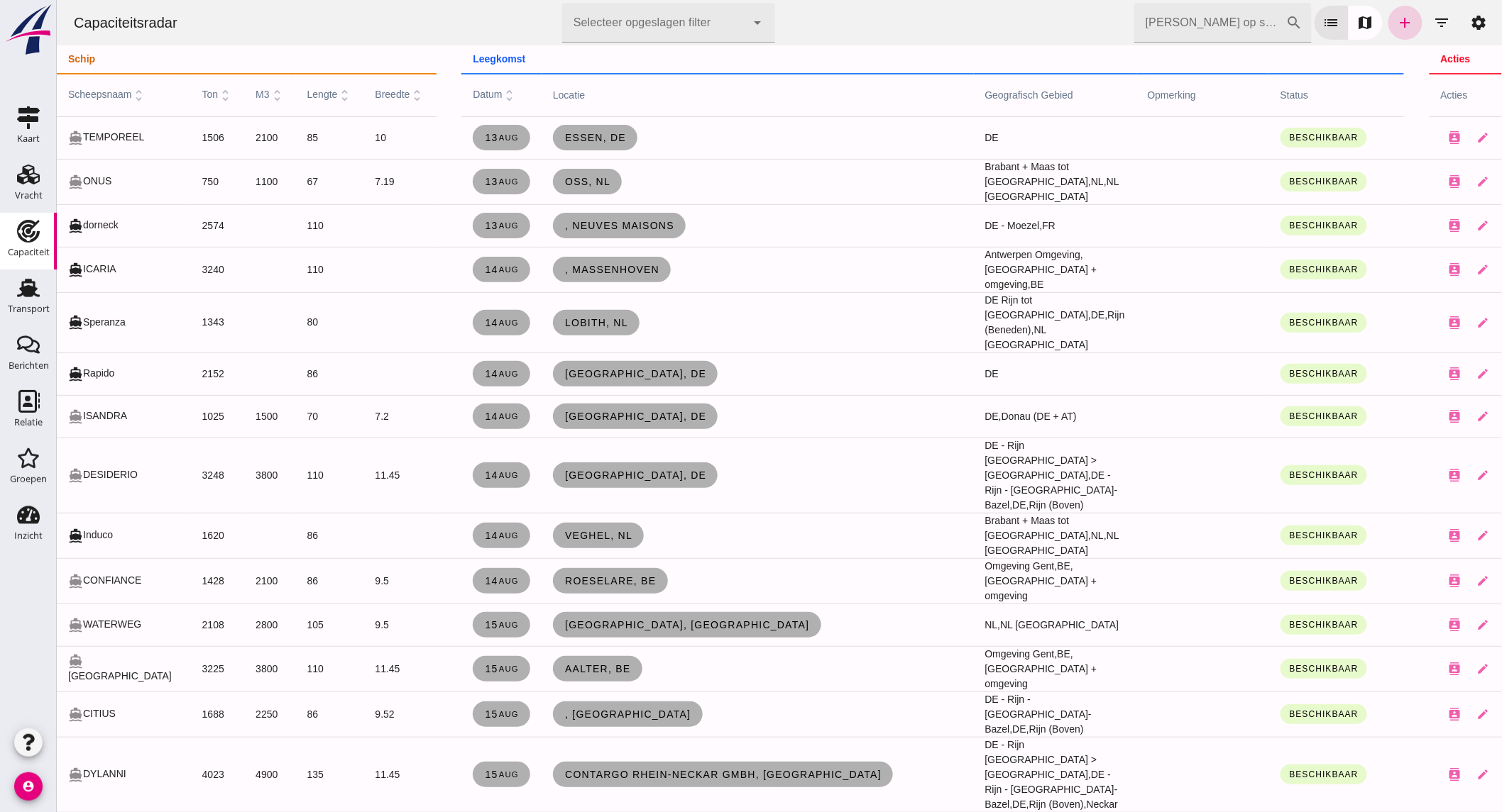
click at [1396, 22] on icon "add" at bounding box center [1404, 23] width 17 height 17
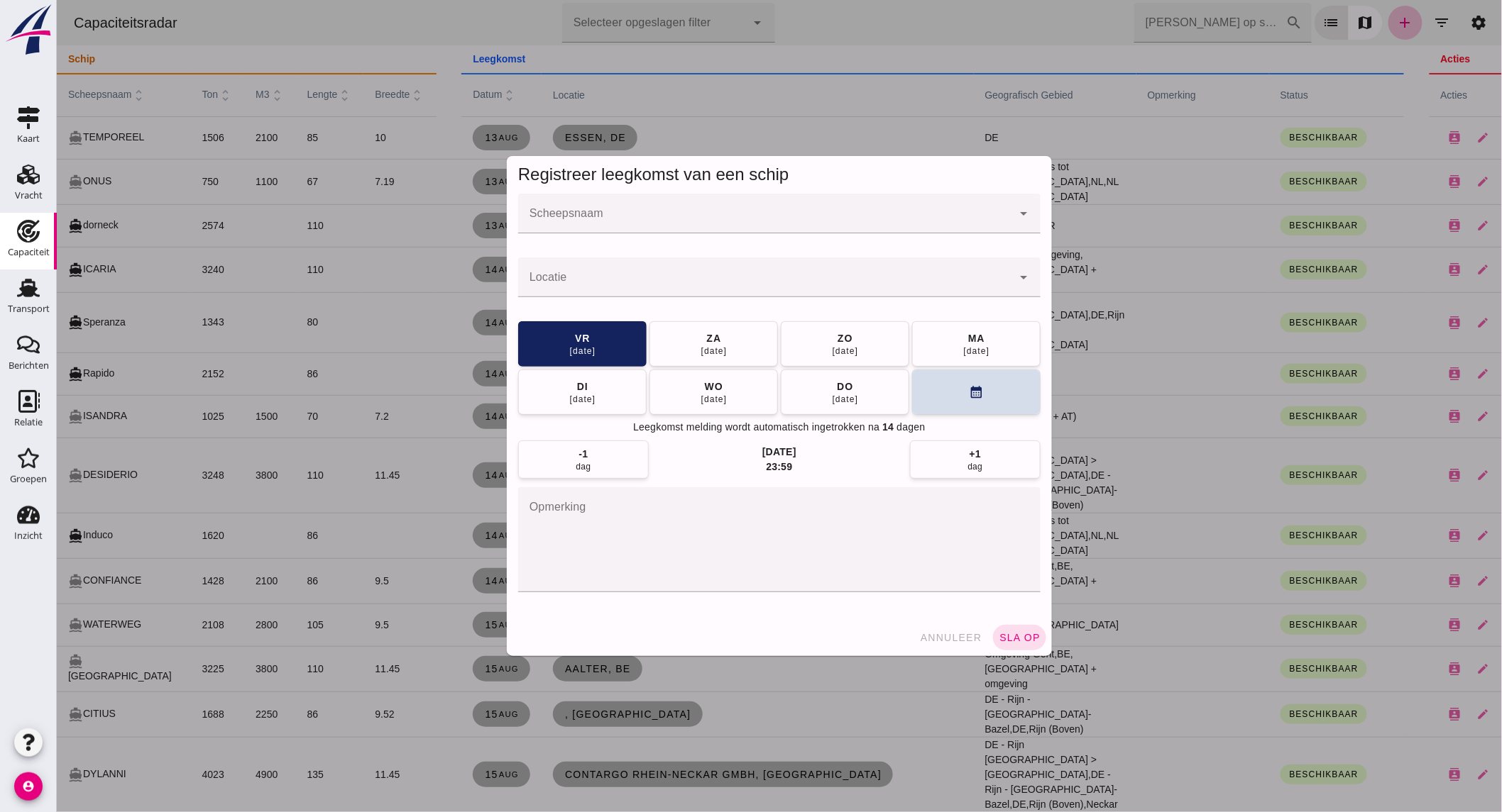
click input "Scheepsnaam"
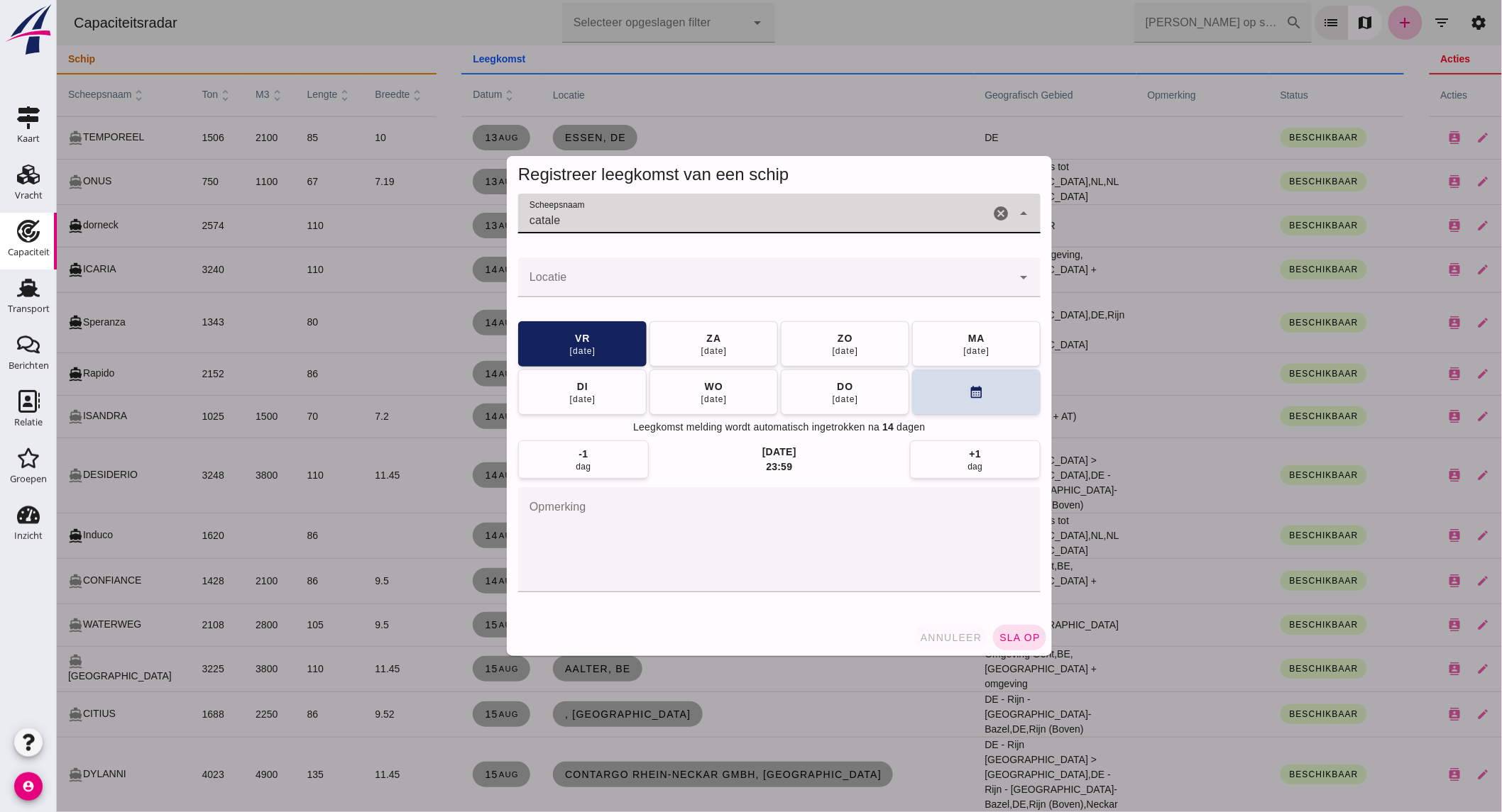
type input "catale"
click button "annuleer"
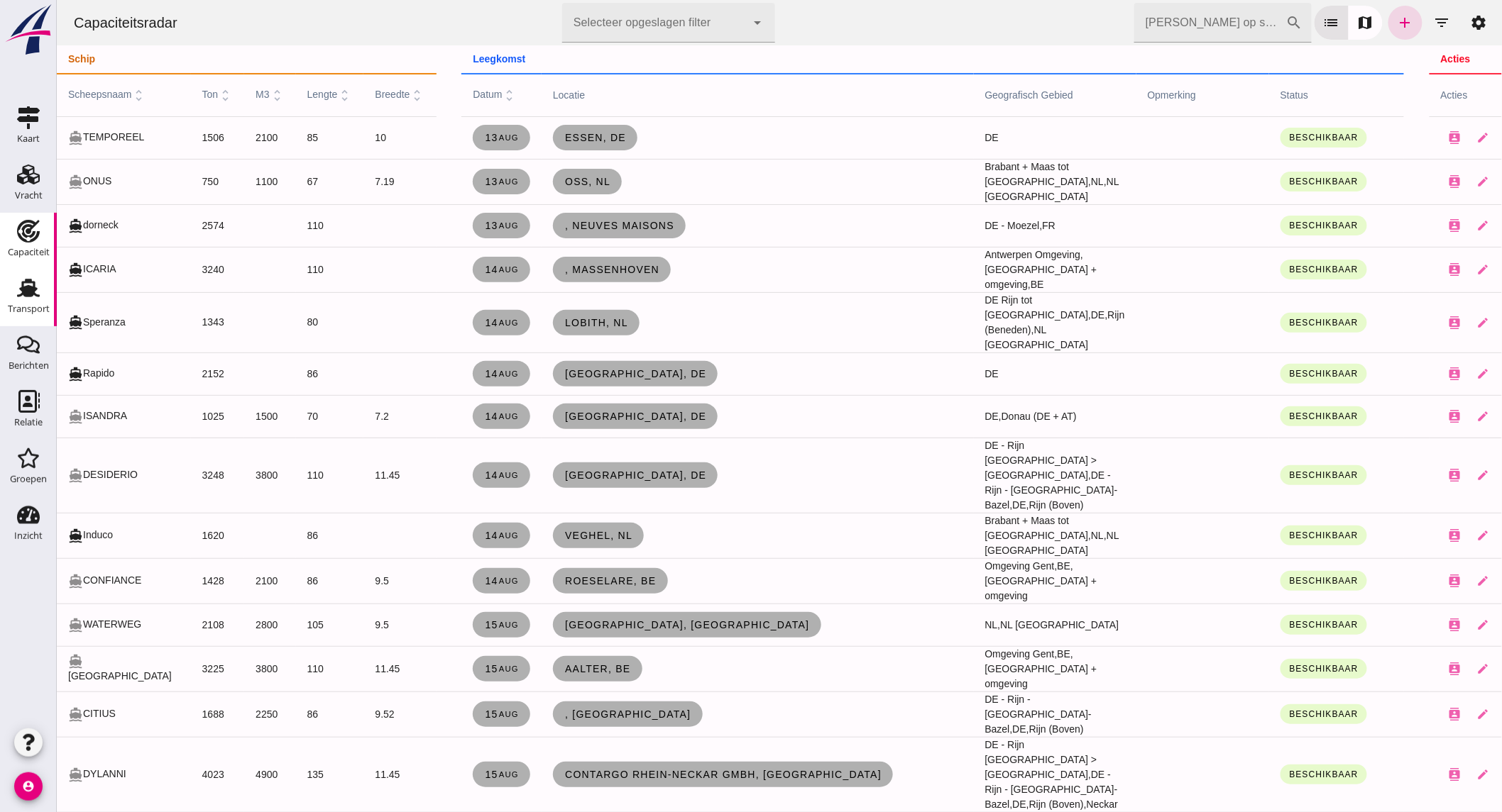
click at [24, 287] on use at bounding box center [28, 288] width 23 height 18
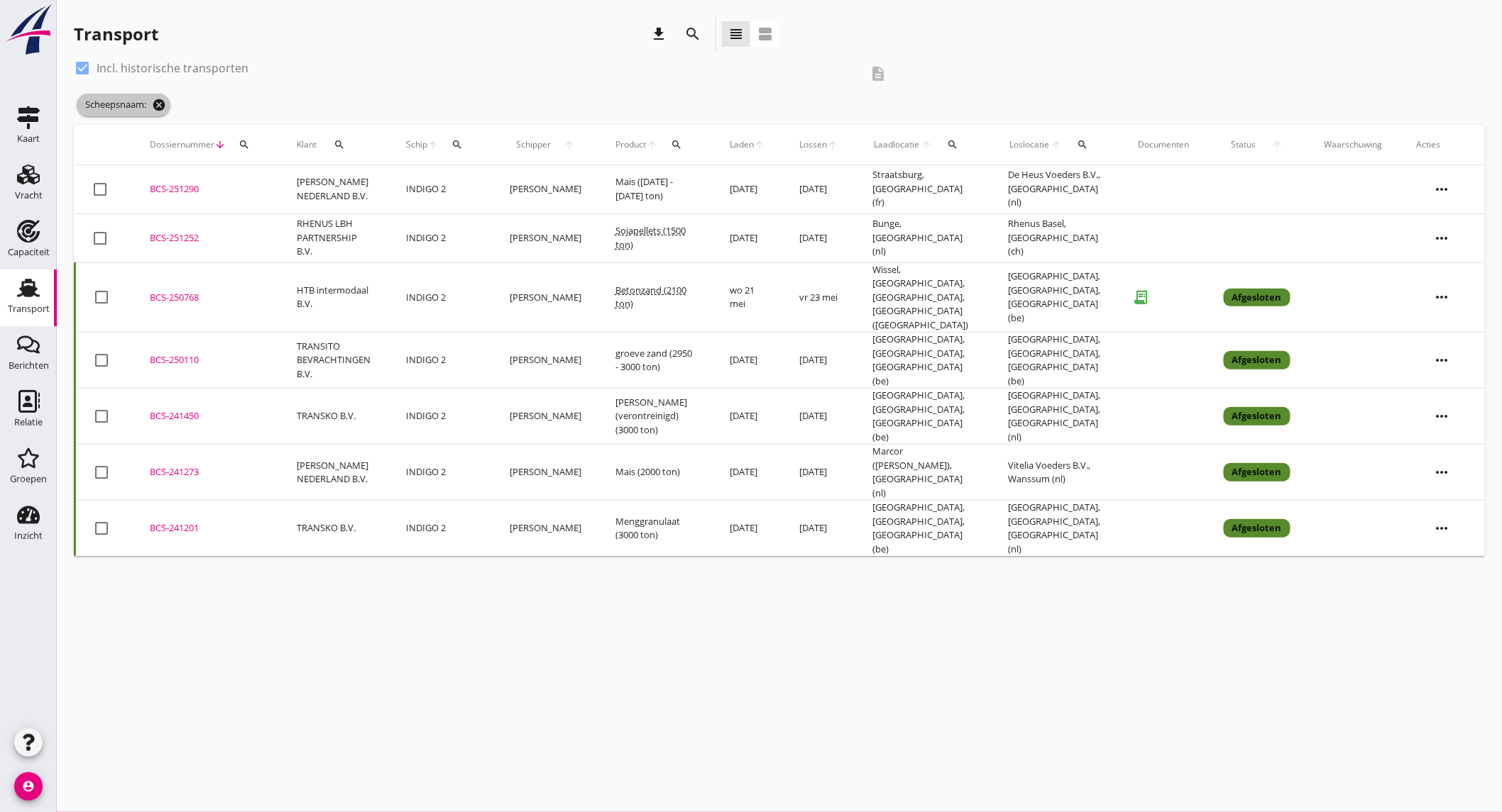
click at [161, 111] on icon "cancel" at bounding box center [159, 105] width 14 height 14
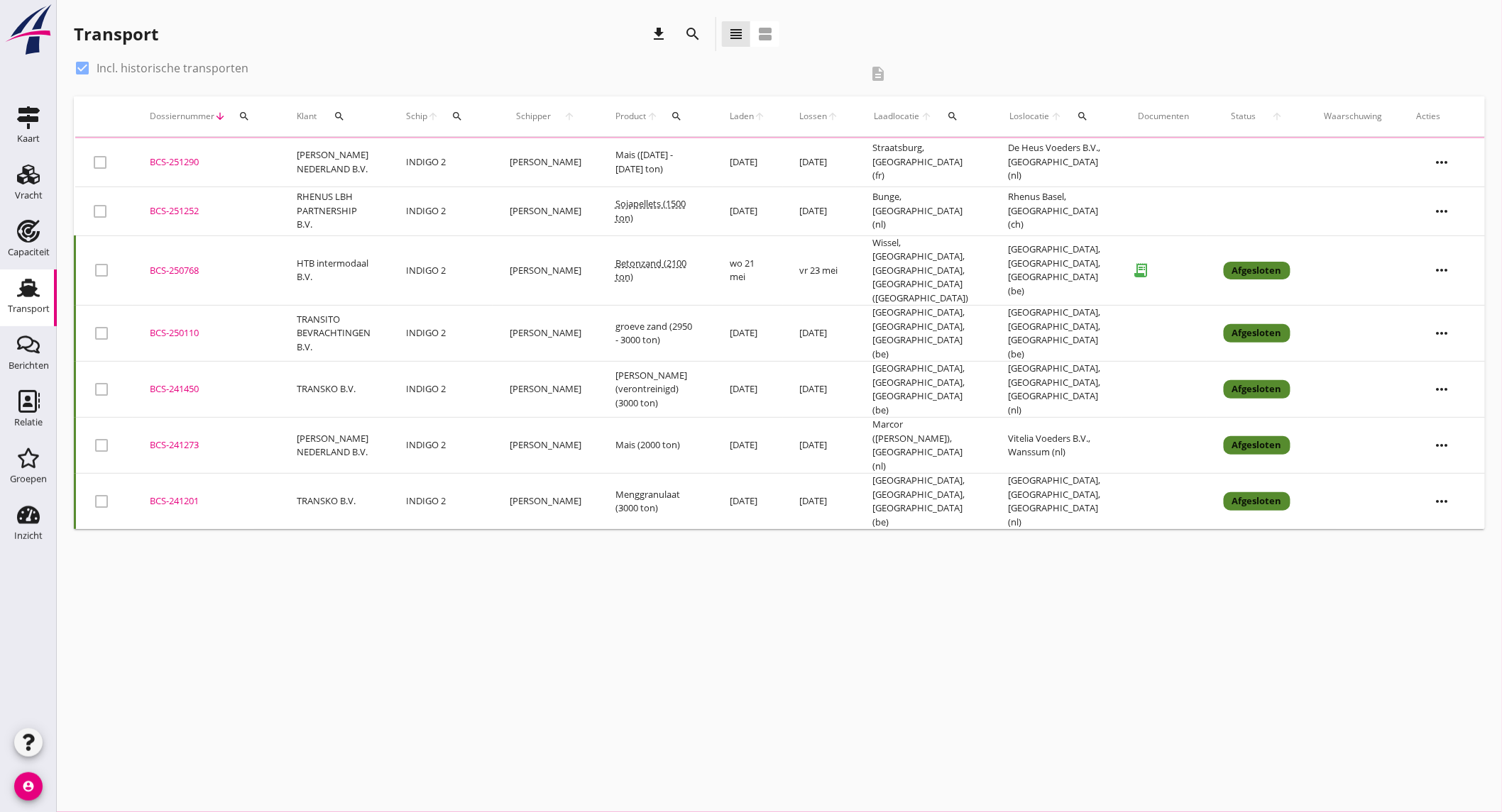
click at [693, 36] on icon "search" at bounding box center [693, 34] width 17 height 17
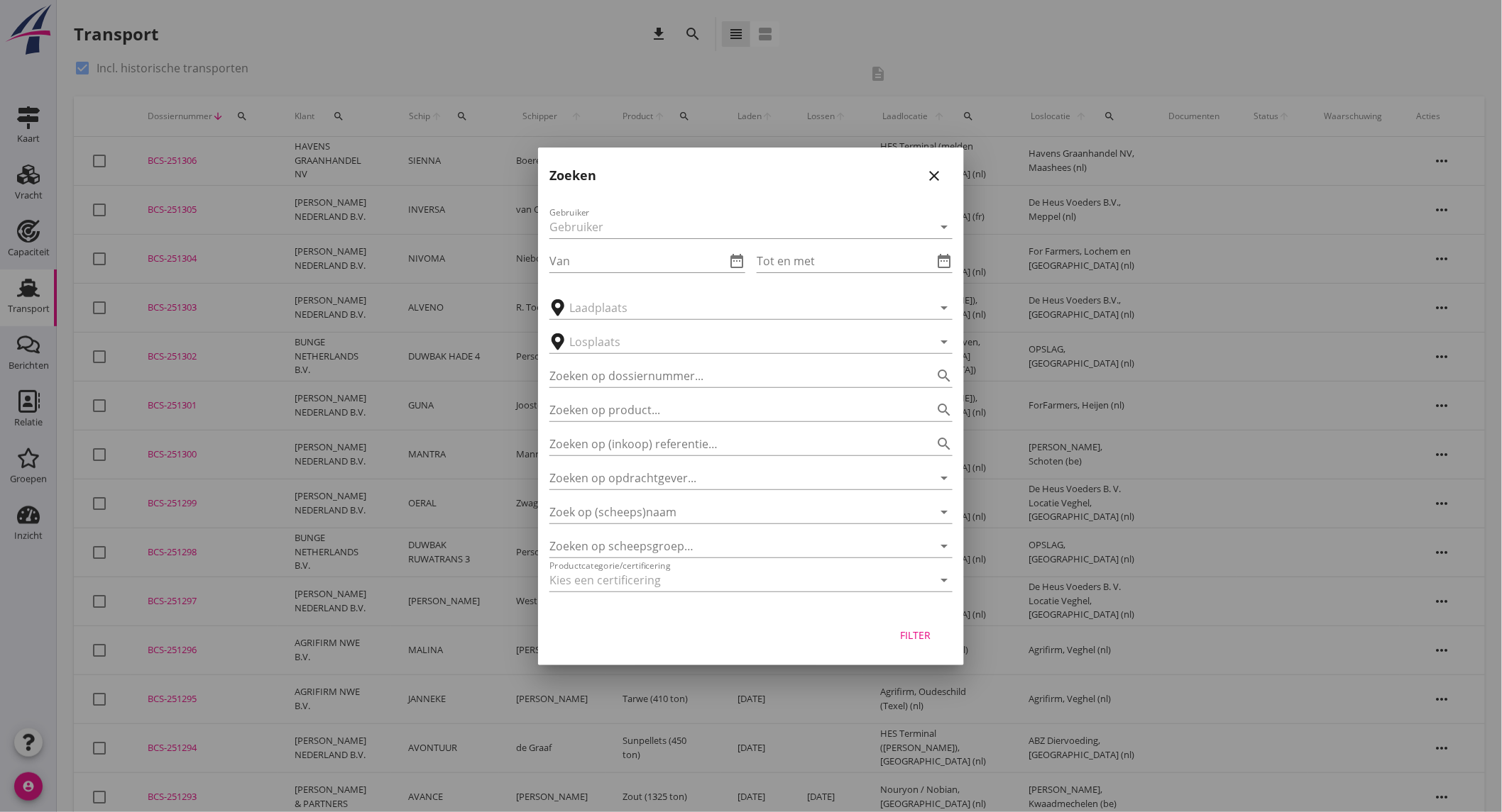
click at [941, 171] on icon "close" at bounding box center [934, 176] width 17 height 17
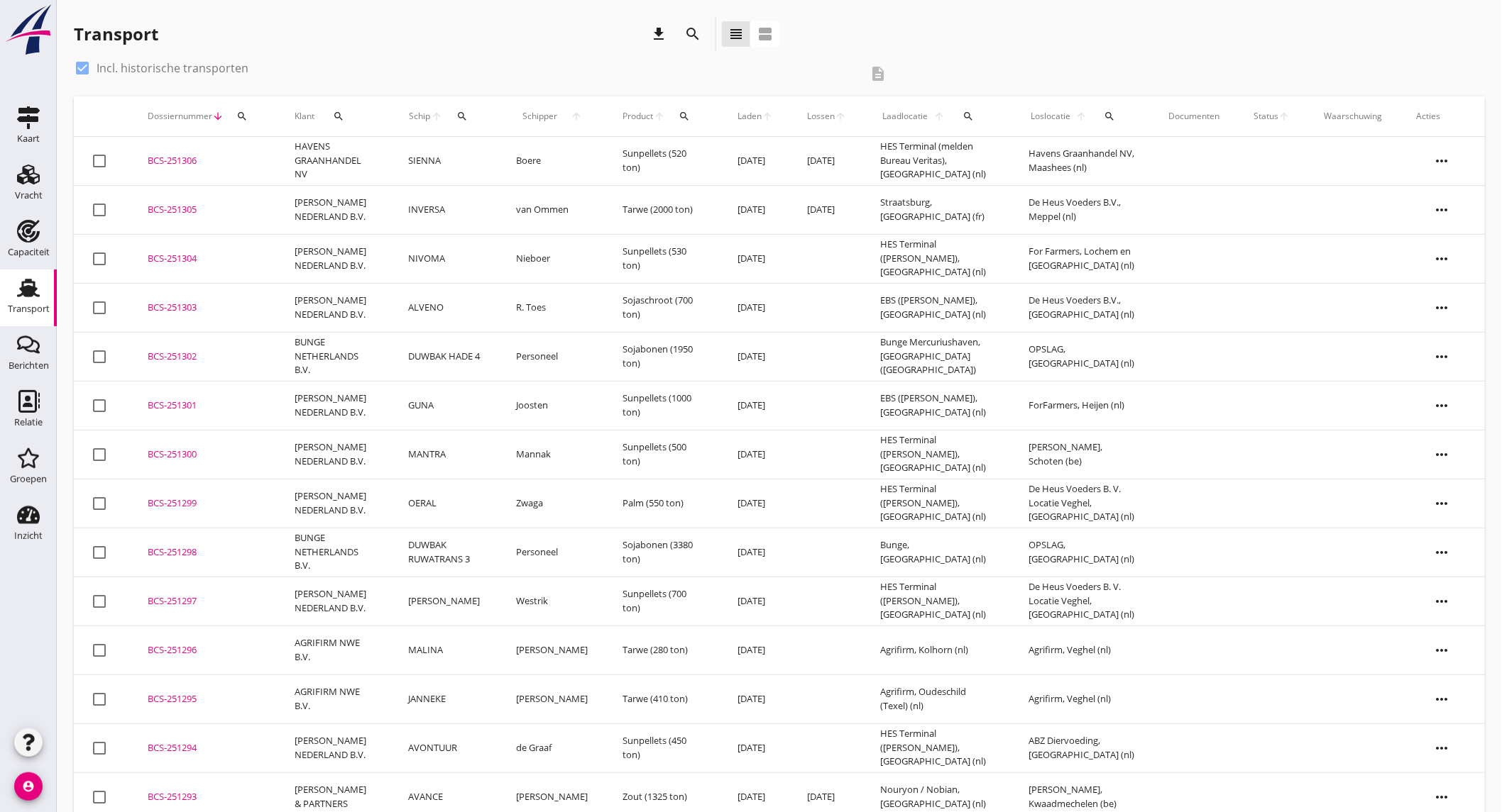
click at [687, 27] on icon "search" at bounding box center [693, 34] width 17 height 17
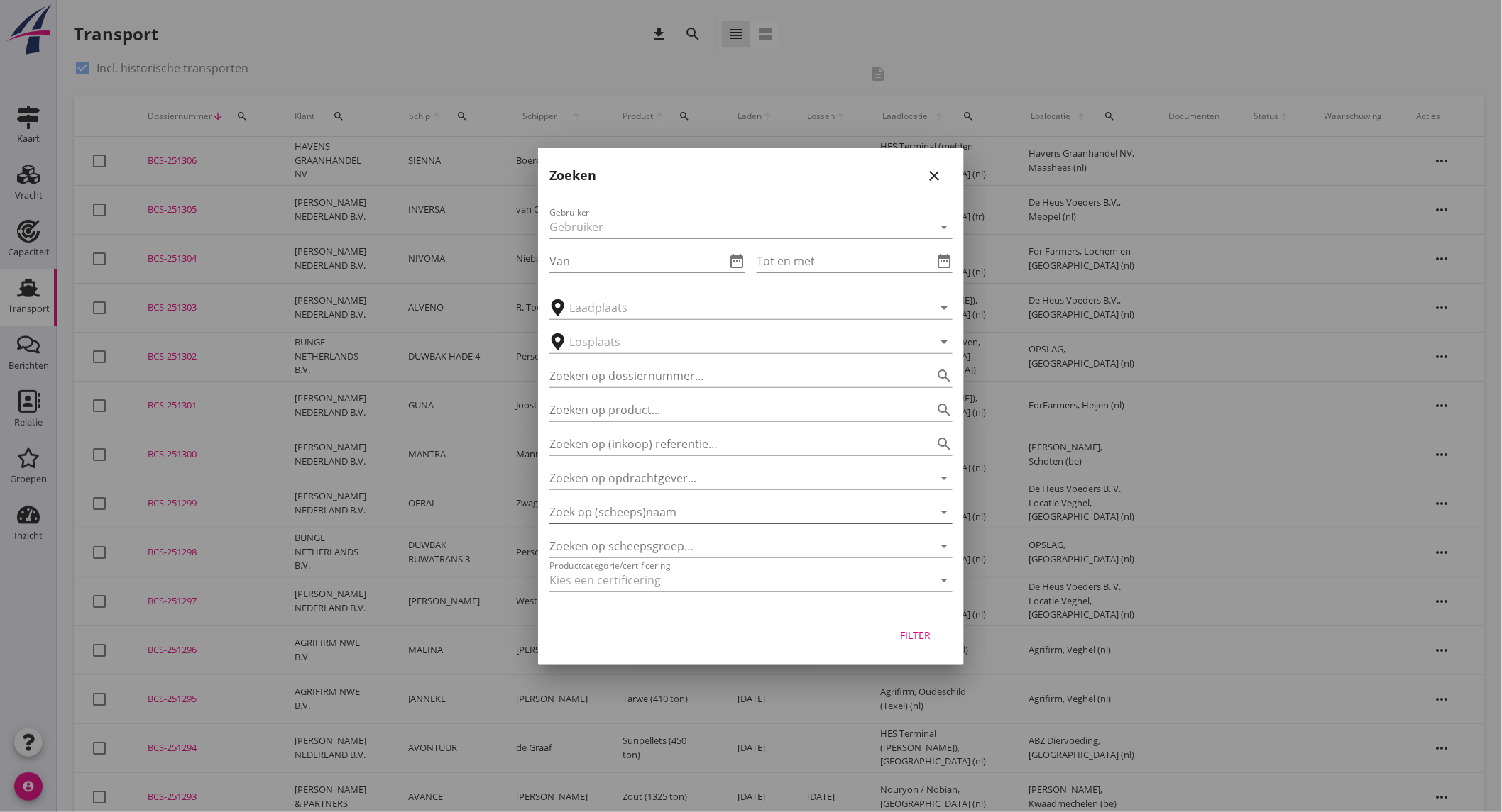
click at [653, 519] on input "Zoek op (scheeps)naam" at bounding box center [731, 513] width 363 height 23
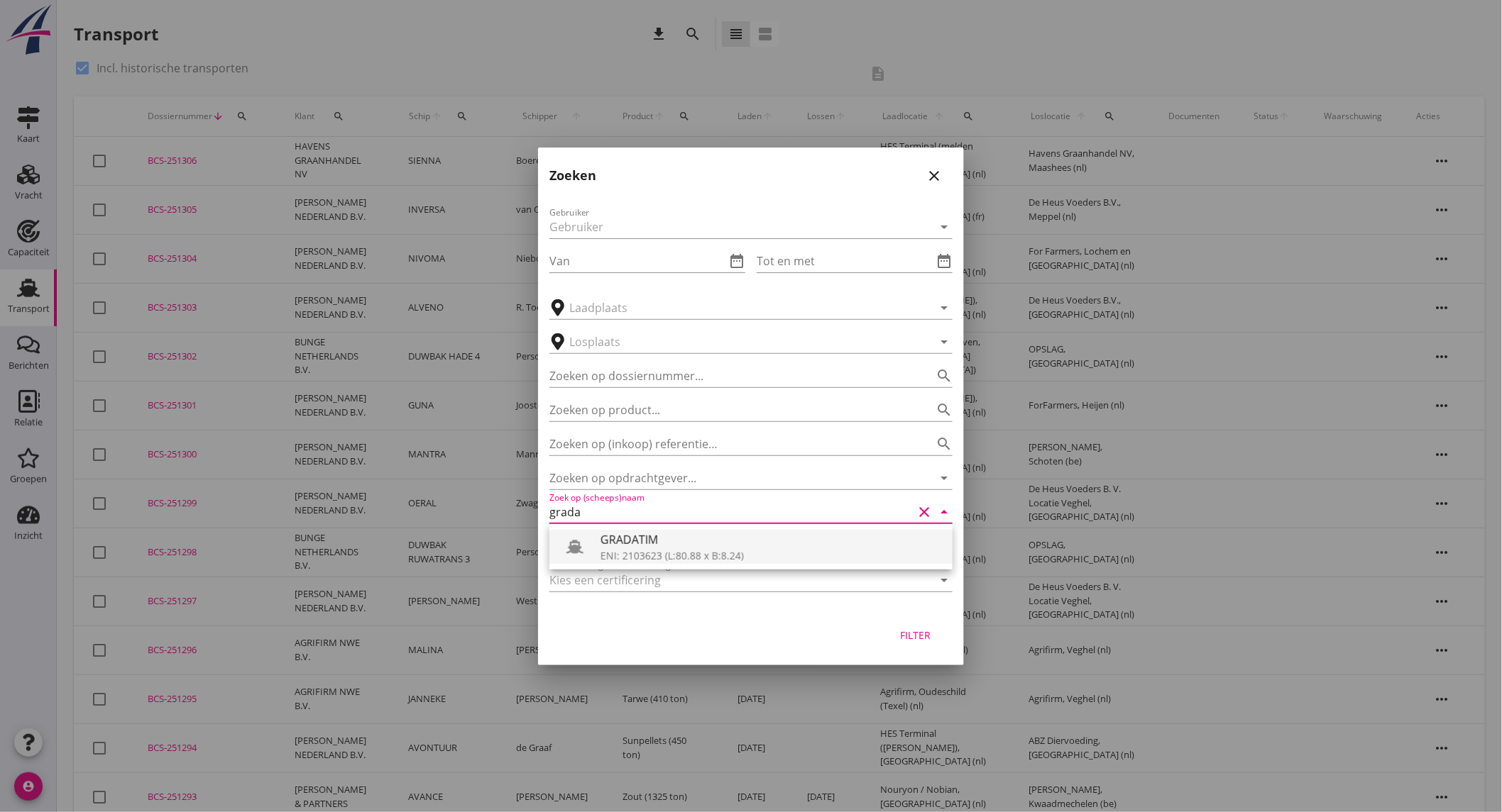
click at [649, 547] on div "GRADATIM" at bounding box center [771, 540] width 341 height 17
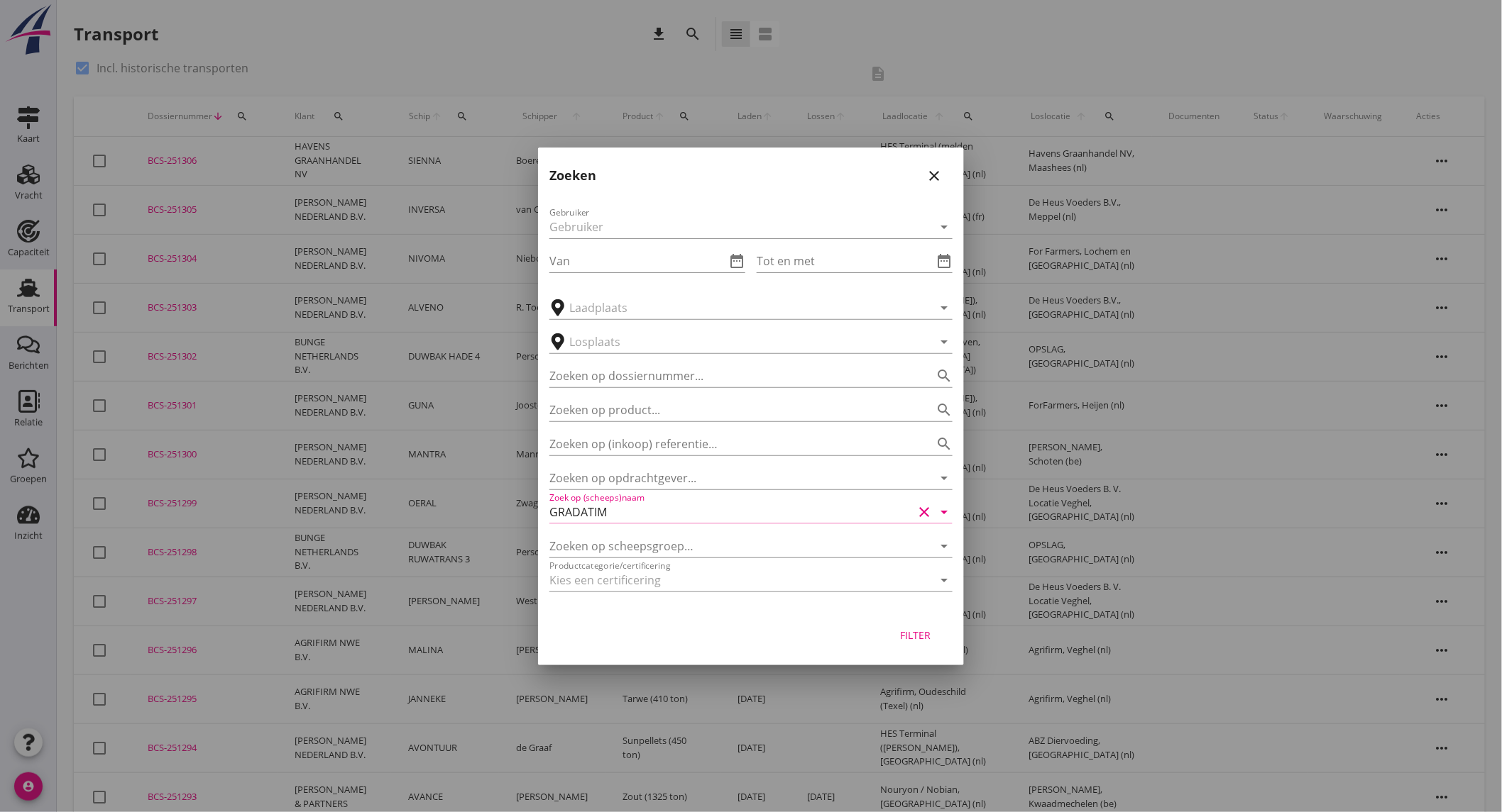
click at [907, 635] on div "Filter" at bounding box center [916, 635] width 39 height 15
type input "GRADATIM"
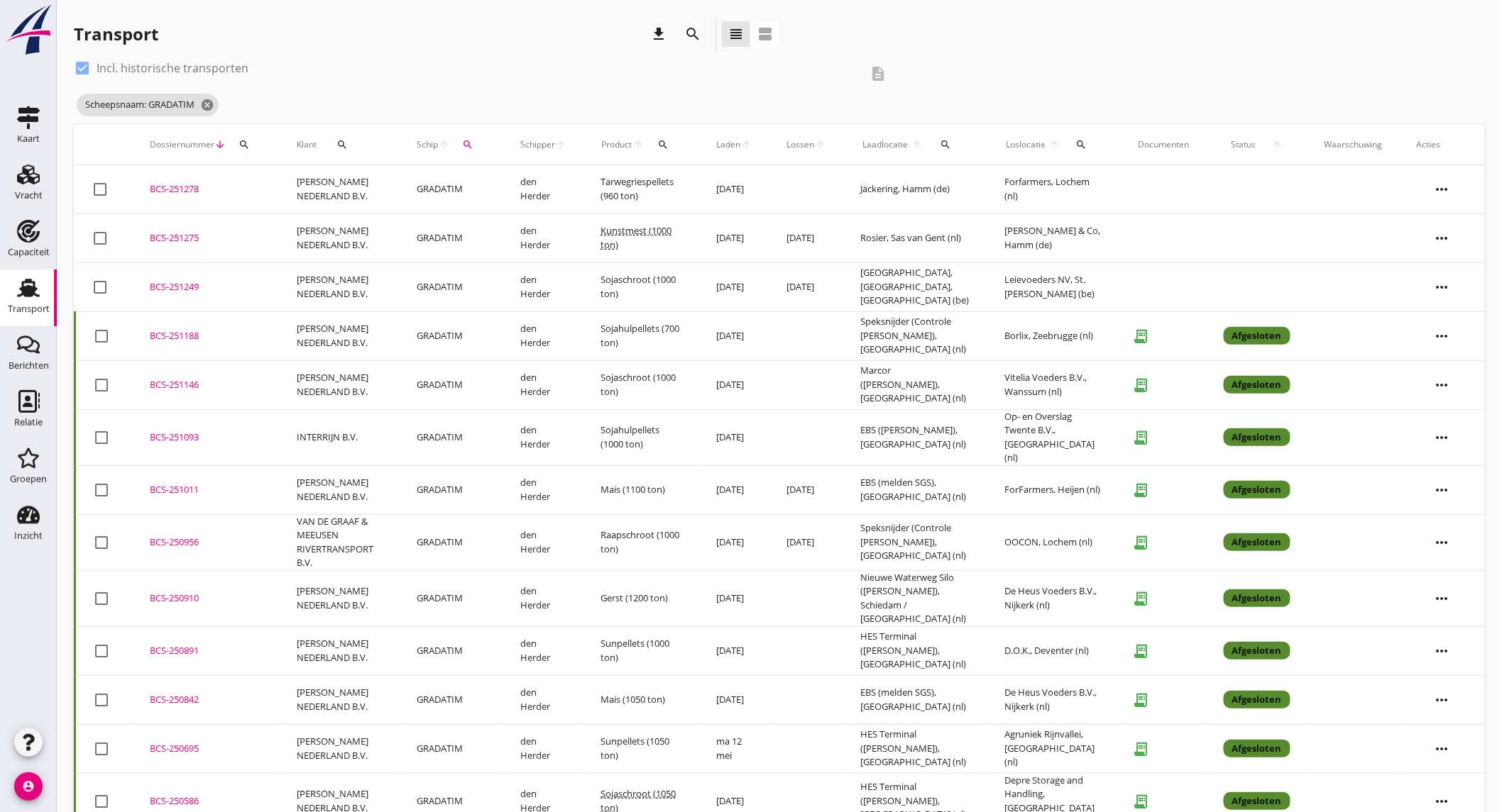
click at [286, 235] on td "[PERSON_NAME] NEDERLAND B.V." at bounding box center [340, 238] width 120 height 49
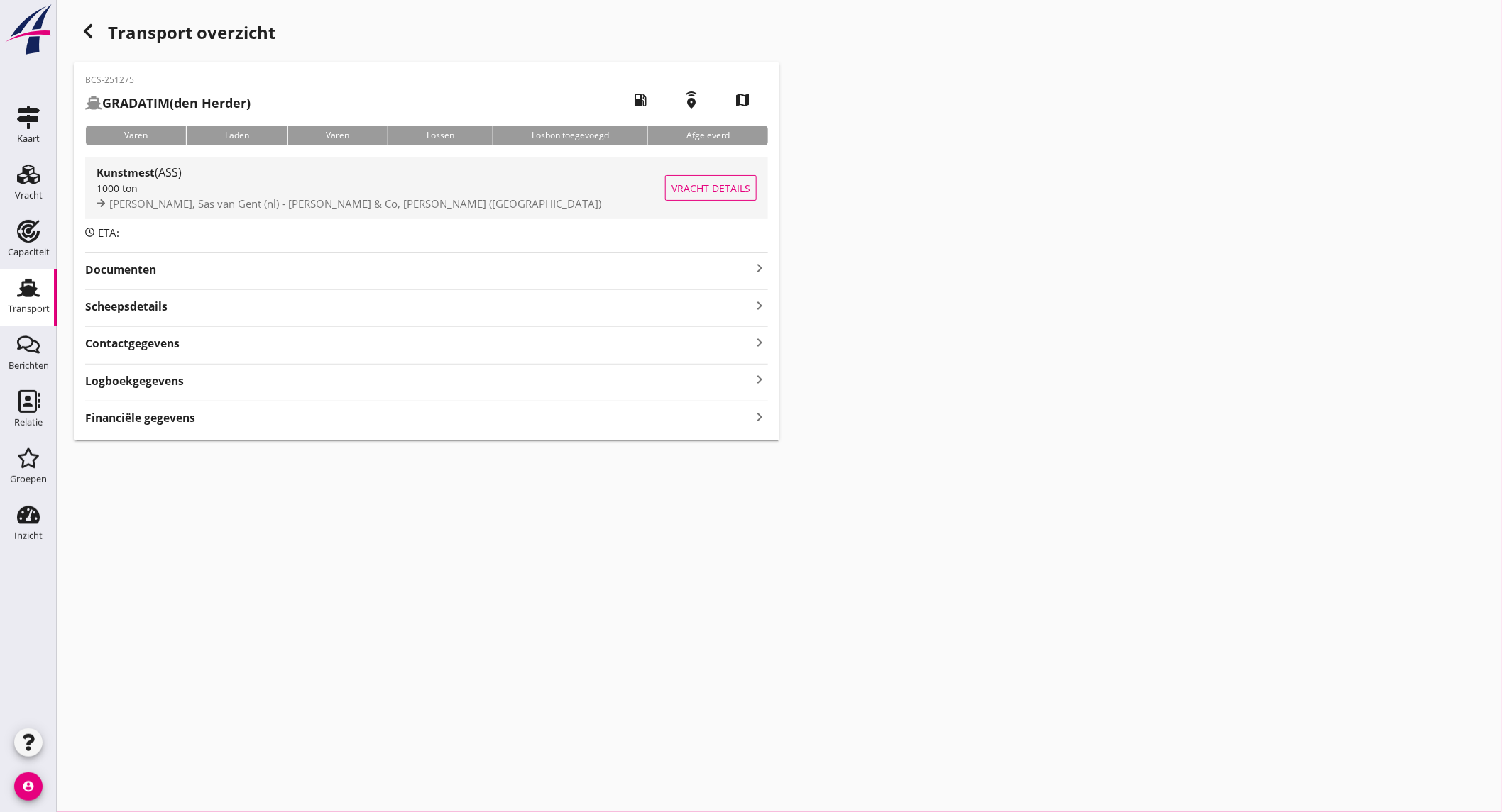
click at [258, 214] on div "Kunstmest (ASS) 1000 ton Rosier, Sas van Gent (nl) - [PERSON_NAME] & Co, [PERSO…" at bounding box center [380, 188] width 568 height 62
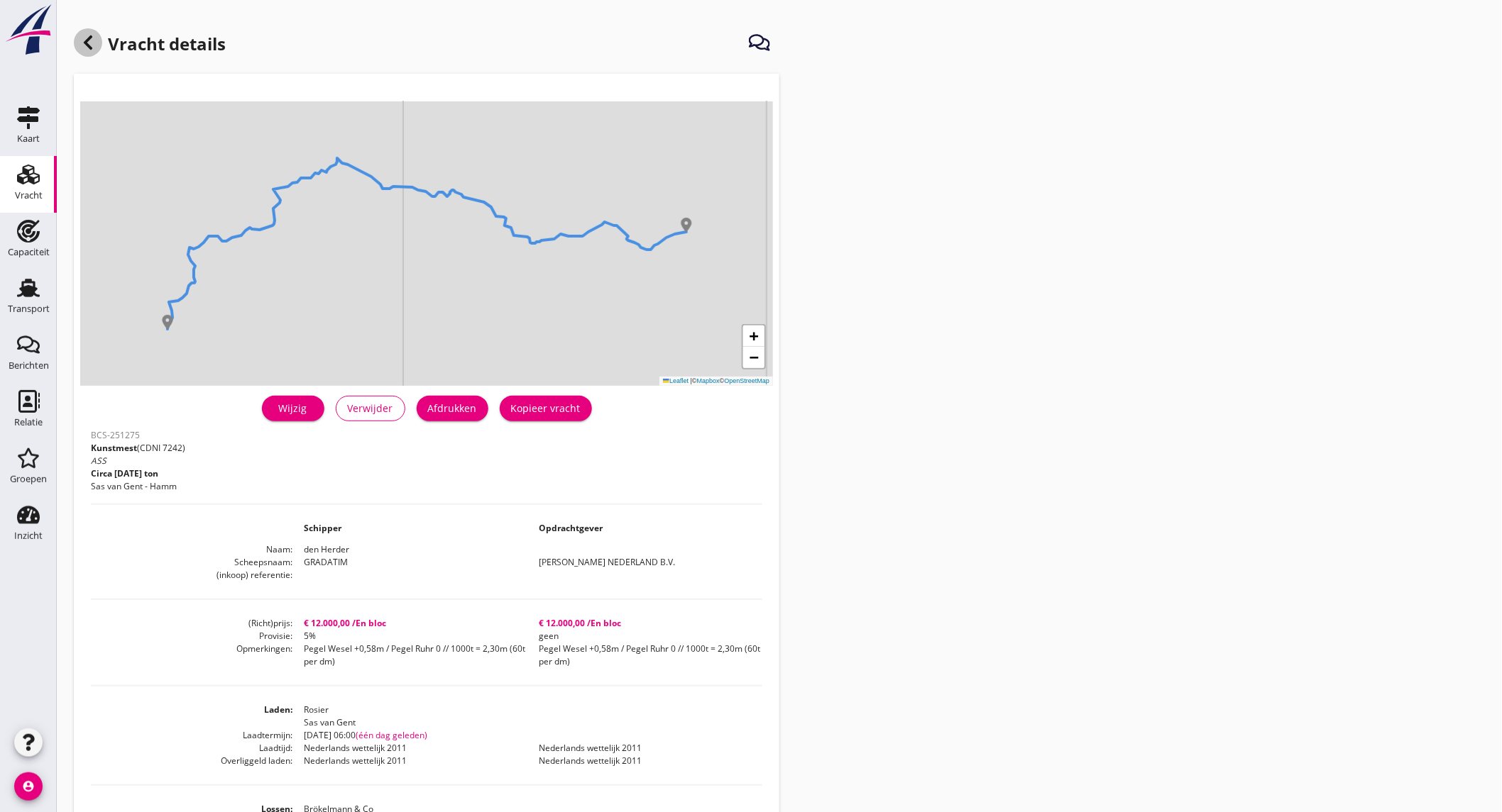
click at [88, 45] on use at bounding box center [87, 42] width 8 height 14
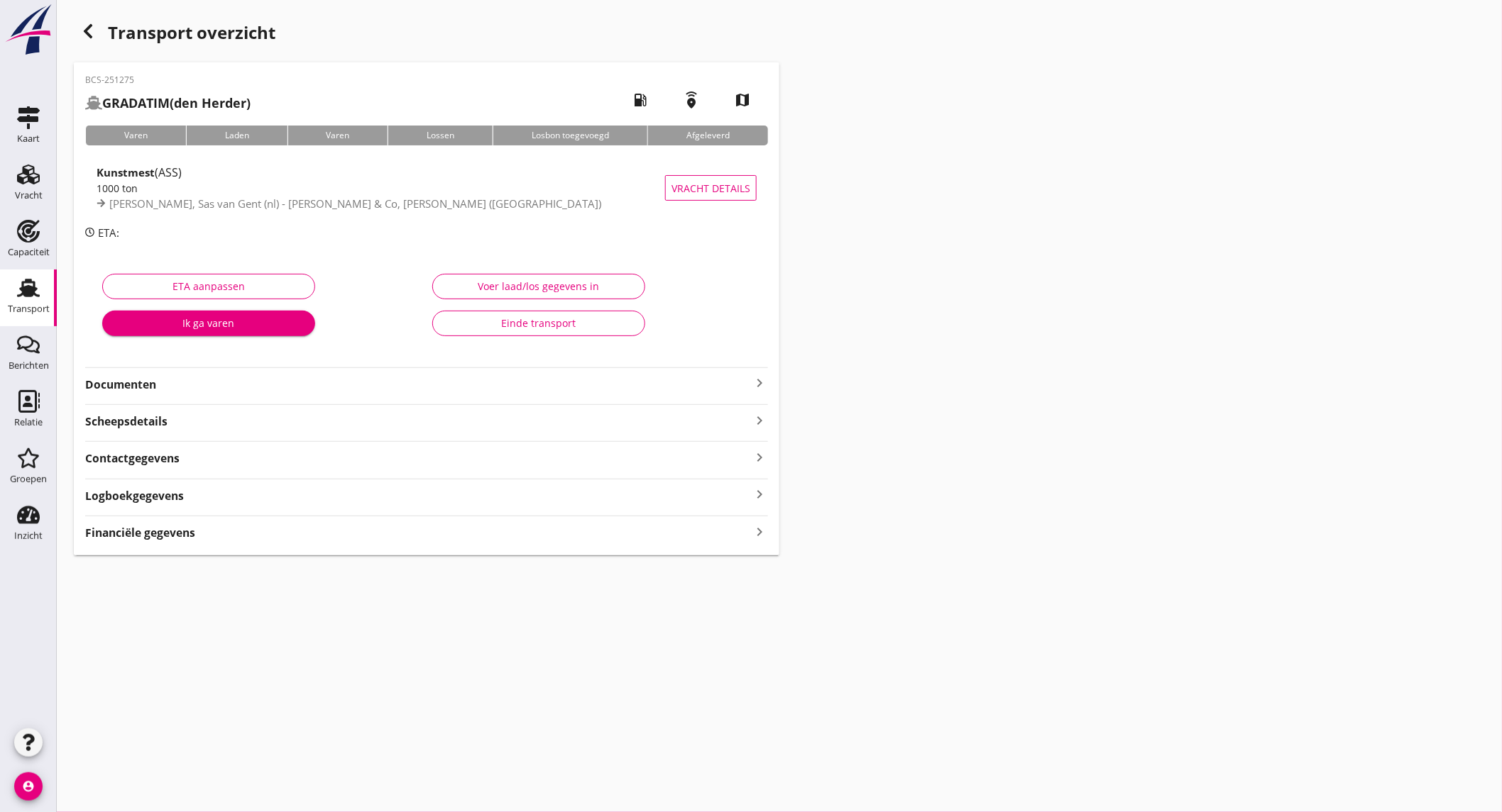
click at [384, 393] on div "BCS-251275 GRADATIM (den Herder) local_gas_station emergency_share map Varen La…" at bounding box center [426, 309] width 705 height 493
click at [384, 391] on strong "Documenten" at bounding box center [418, 385] width 666 height 17
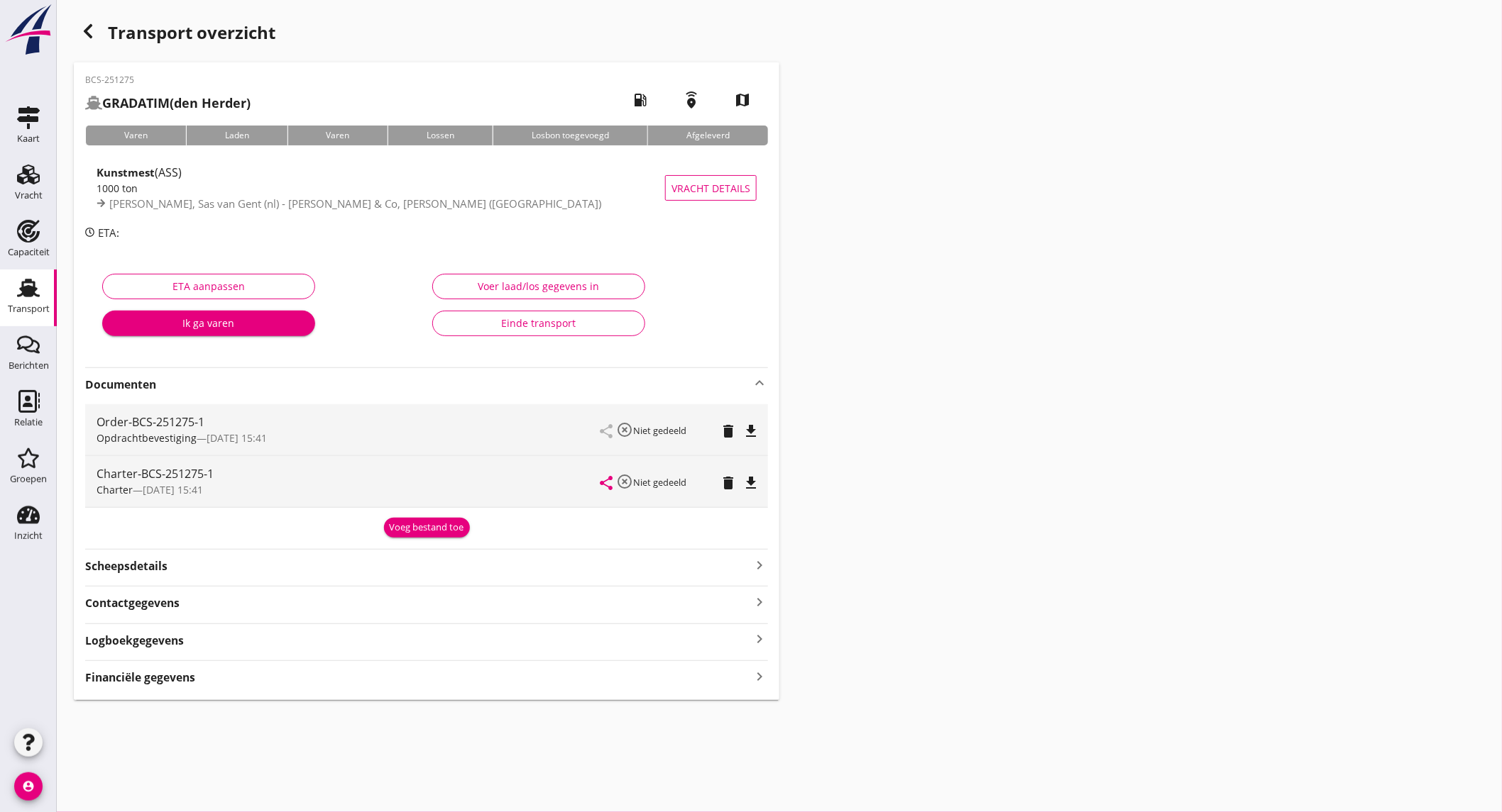
click at [746, 483] on icon "file_download" at bounding box center [751, 483] width 17 height 17
click at [20, 191] on div "Vracht" at bounding box center [29, 196] width 27 height 9
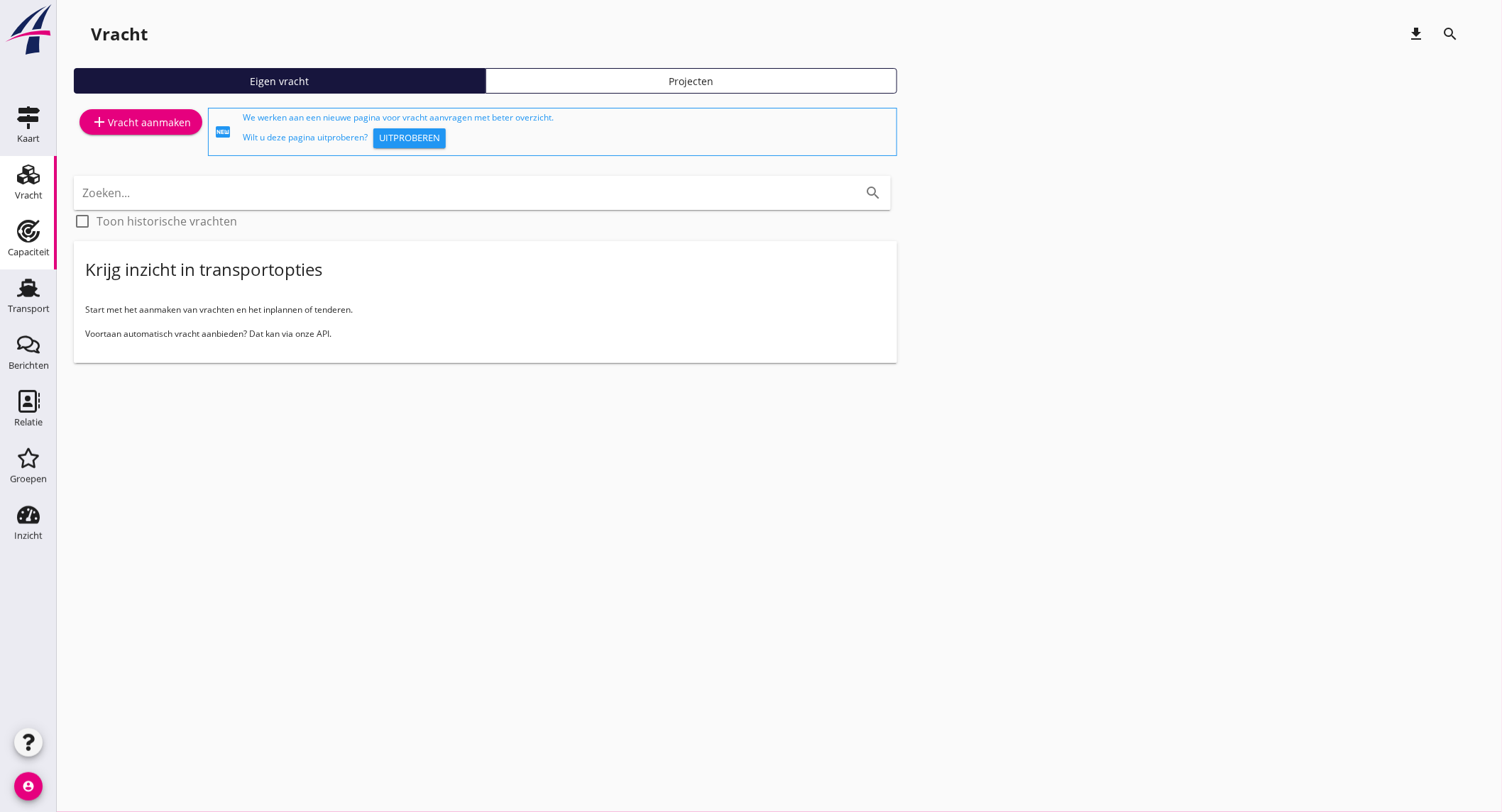
click at [32, 239] on use at bounding box center [28, 231] width 23 height 23
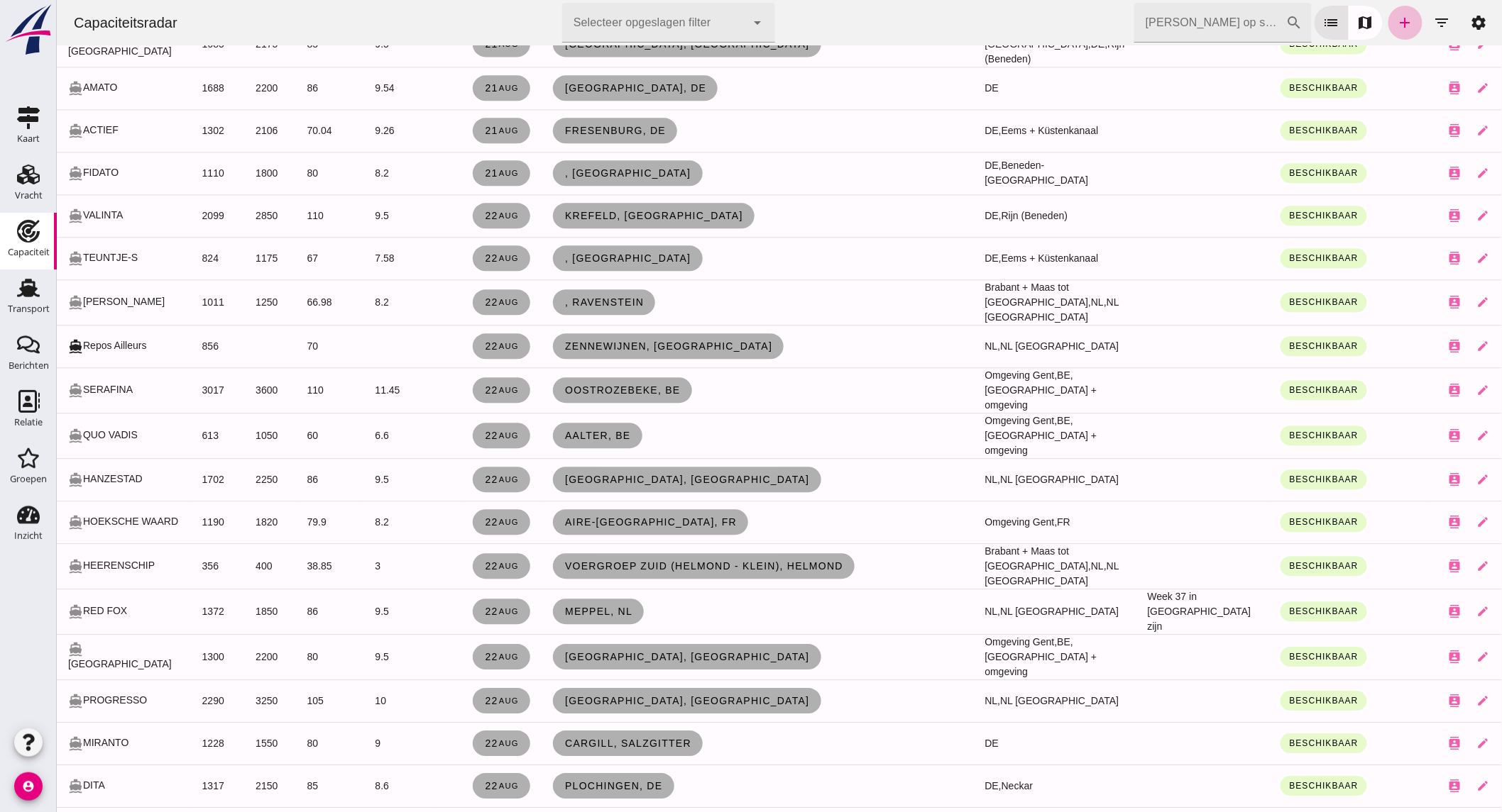
scroll to position [1813, 0]
